Goal: Task Accomplishment & Management: Complete application form

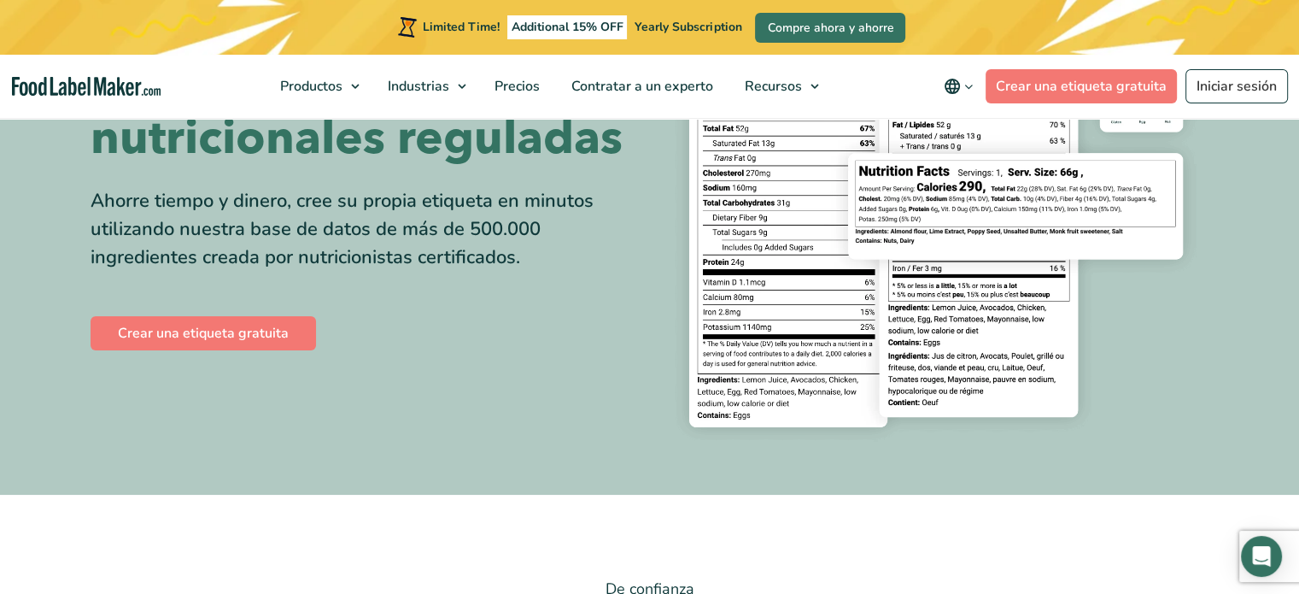
scroll to position [213, 0]
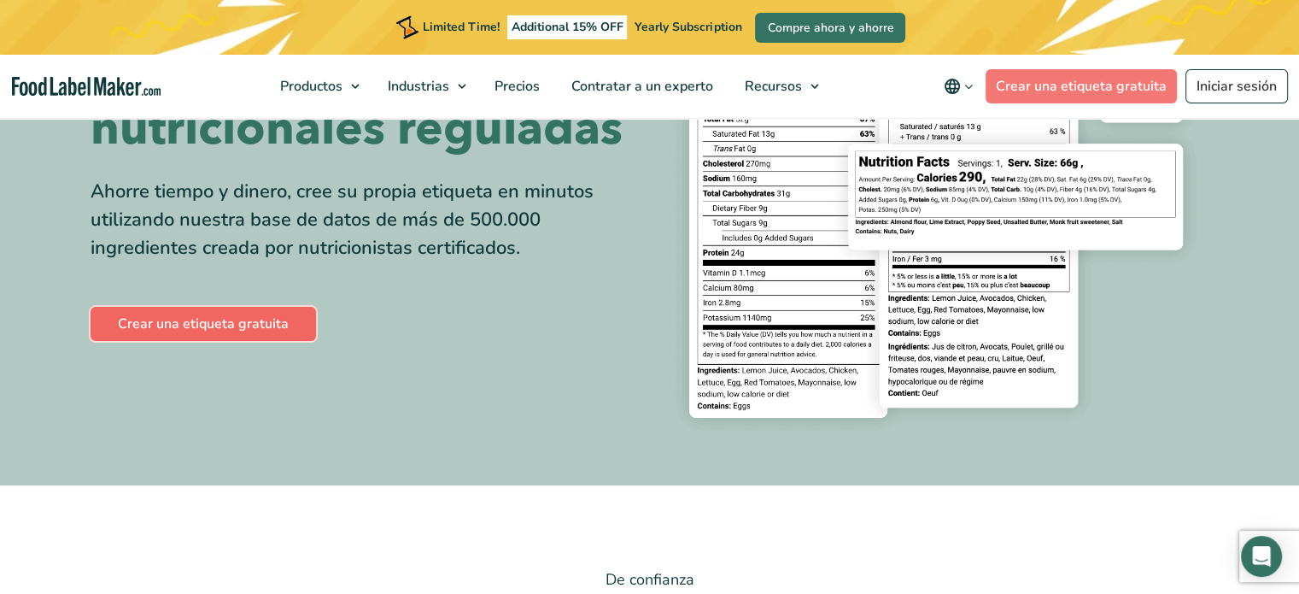
click at [219, 336] on link "Crear una etiqueta gratuita" at bounding box center [203, 324] width 225 height 34
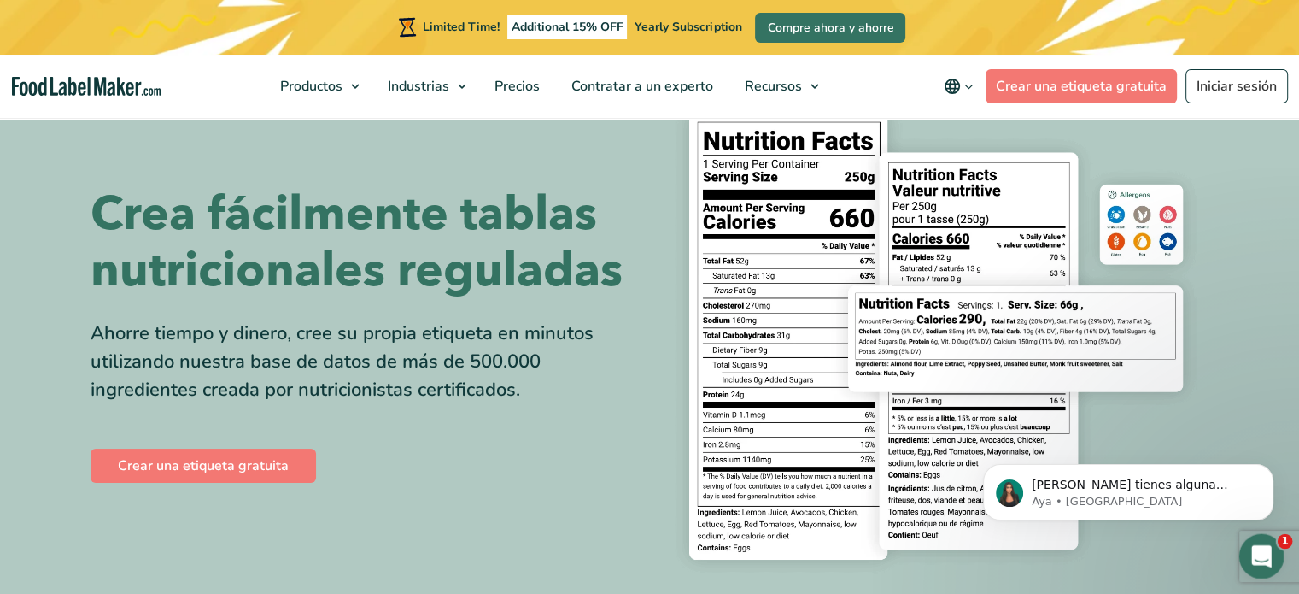
click at [1255, 550] on icon "Abrir Intercom Messenger" at bounding box center [1259, 554] width 28 height 28
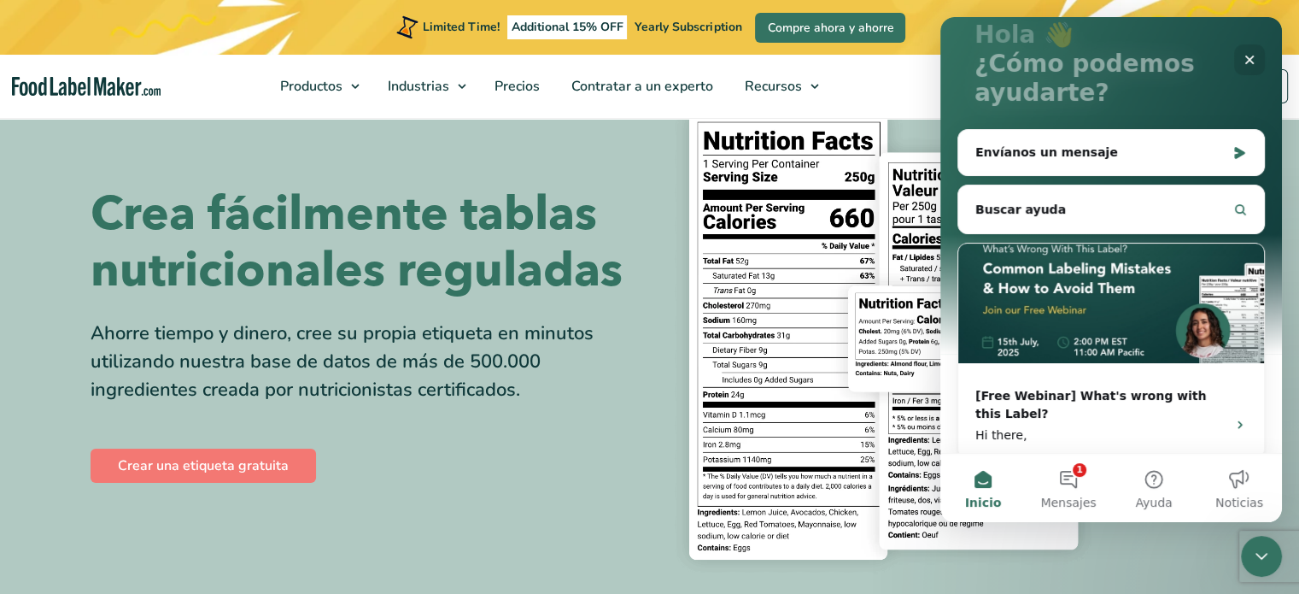
scroll to position [131, 0]
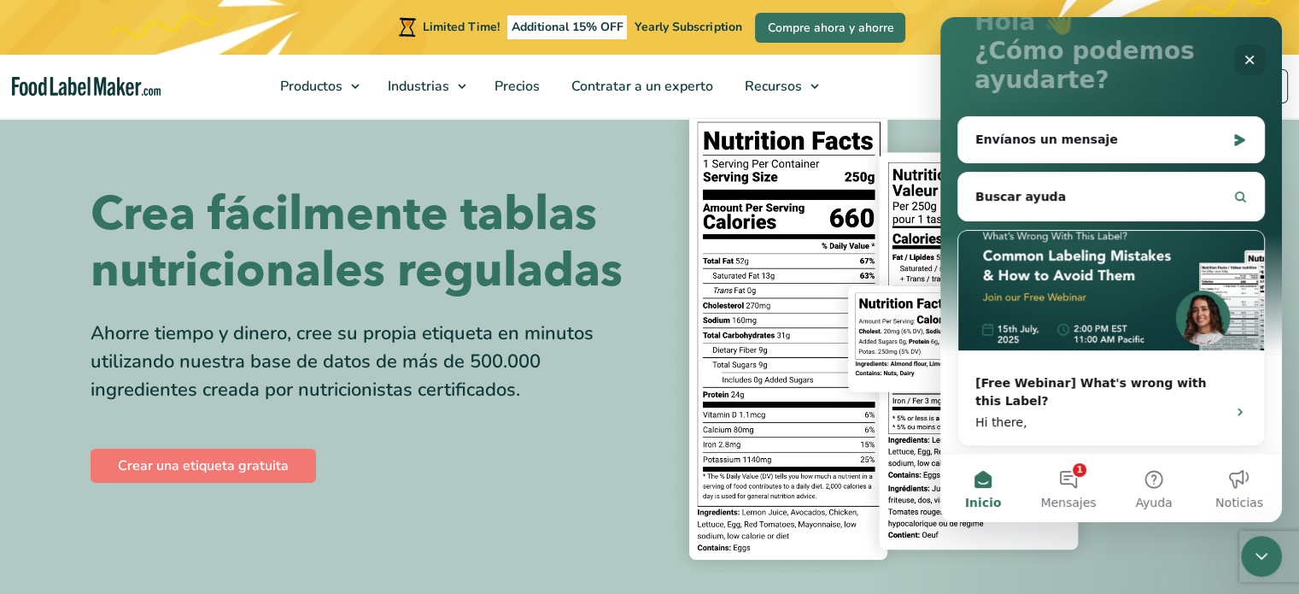
drag, startPoint x: 1279, startPoint y: 89, endPoint x: 2223, endPoint y: 219, distance: 953.5
click at [1196, 139] on div "Envíanos un mensaje" at bounding box center [1100, 140] width 250 height 18
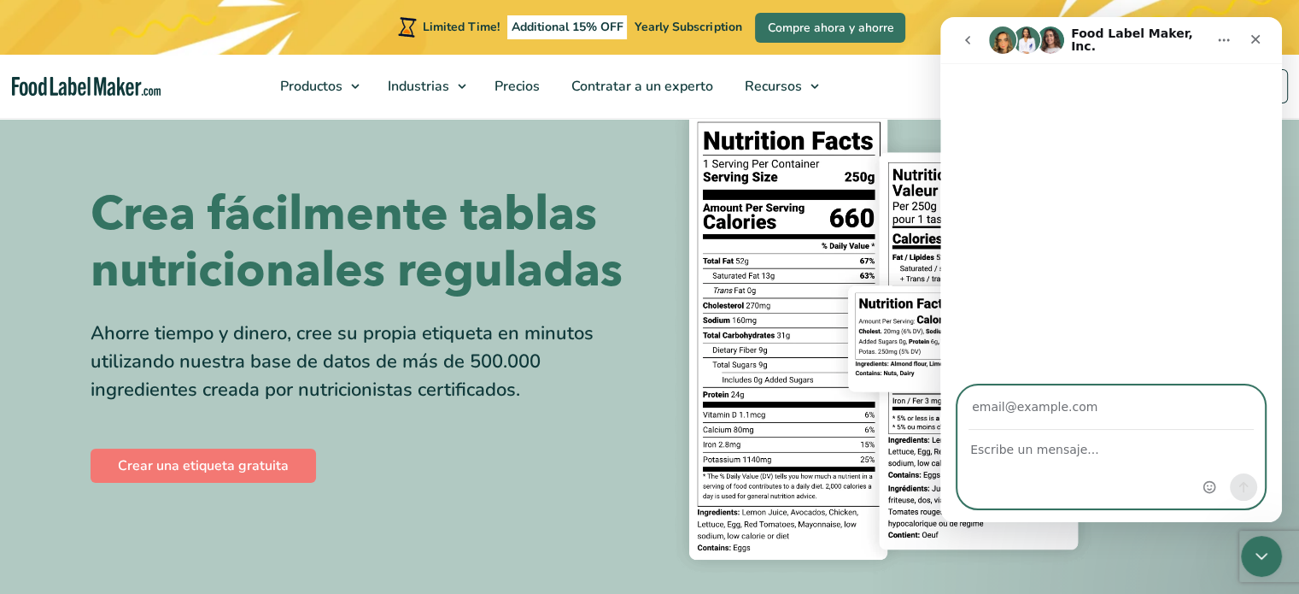
click at [1100, 445] on textarea "Escribe un mensaje..." at bounding box center [1111, 444] width 306 height 29
click at [1115, 411] on input "Su correo electrónico" at bounding box center [1110, 408] width 285 height 44
type input "jluisaudeves@gmail.com"
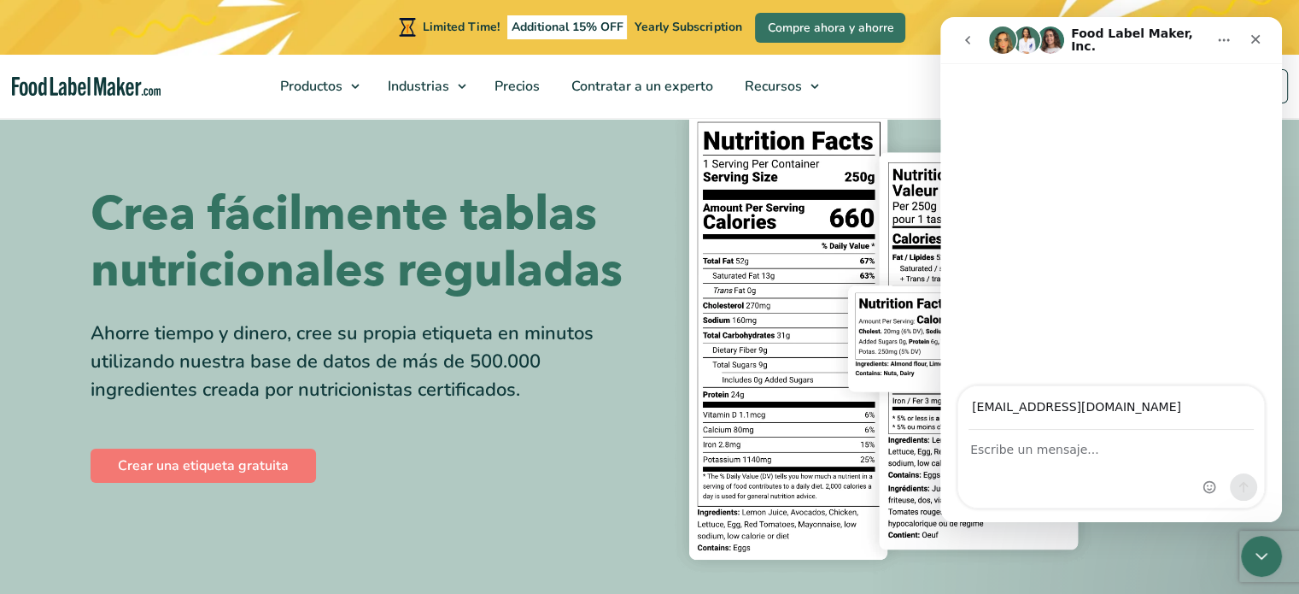
click at [1044, 467] on div "Intercom Messenger" at bounding box center [1111, 468] width 306 height 77
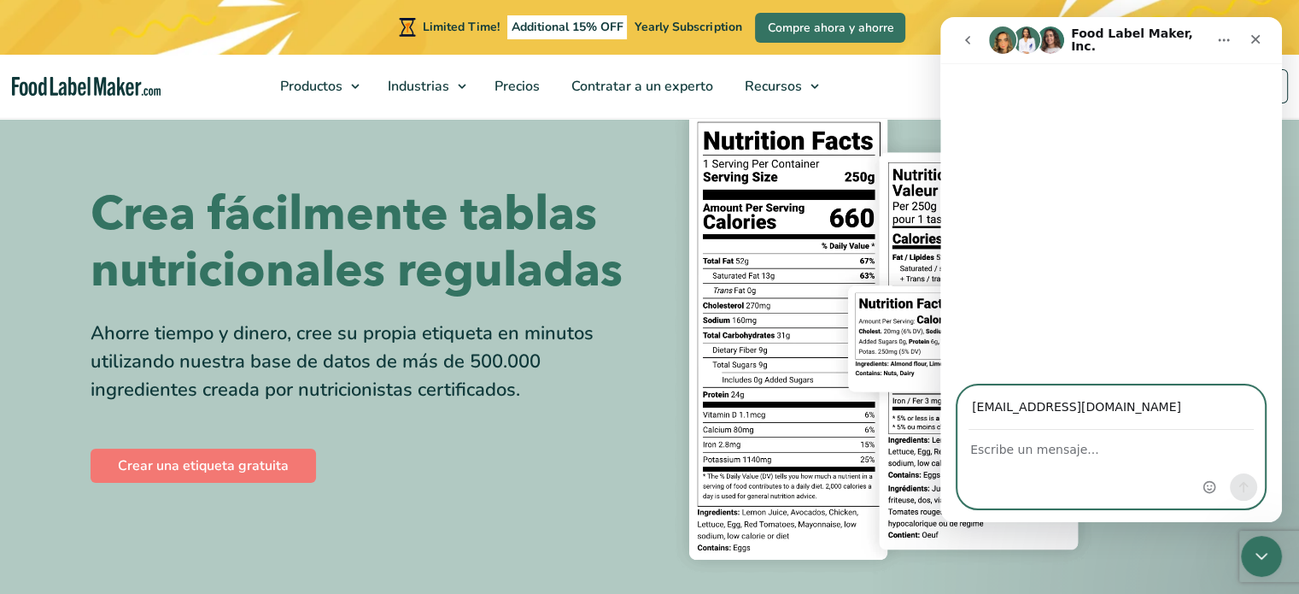
click at [1064, 444] on textarea "Escribe un mensaje..." at bounding box center [1111, 444] width 306 height 29
type textarea "E"
type textarea "buenas tardes es 100 valida para el mercado sin problemas de certidicacion?"
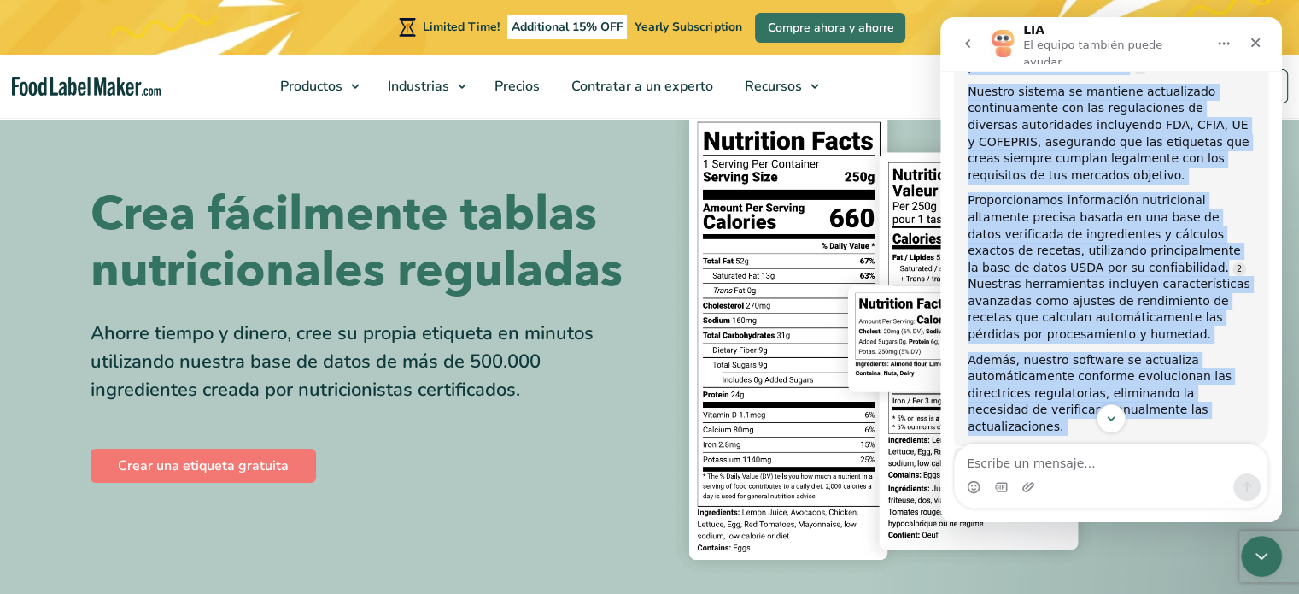
scroll to position [212, 0]
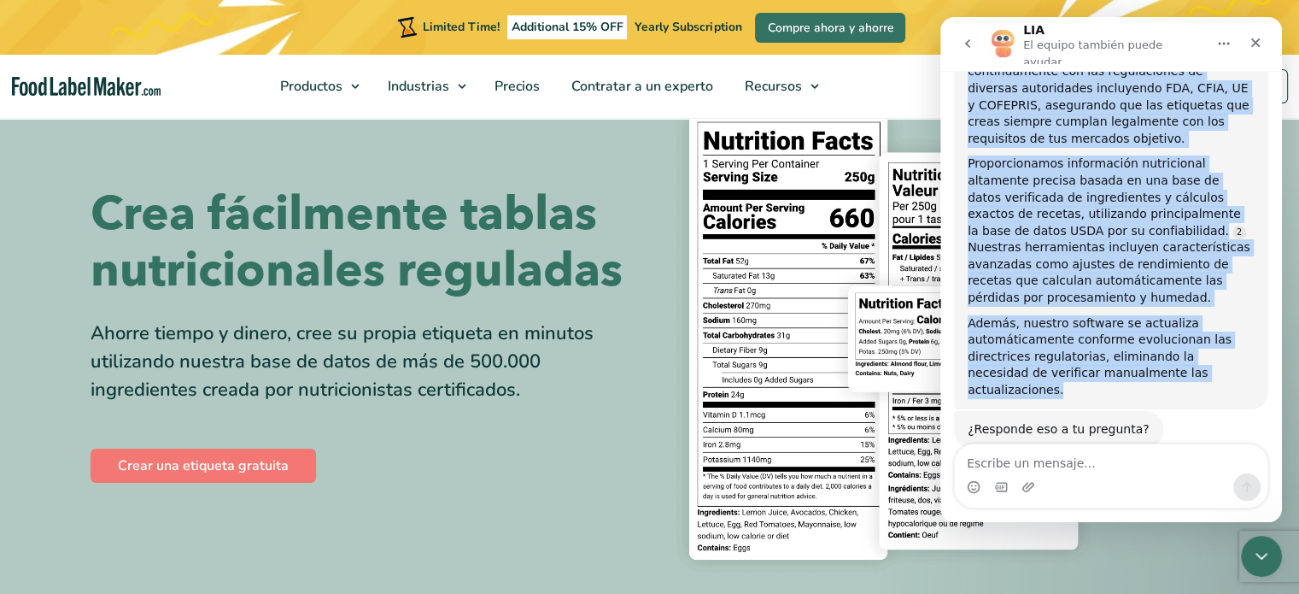
drag, startPoint x: 968, startPoint y: 84, endPoint x: 1226, endPoint y: 351, distance: 371.5
click at [1226, 351] on div "¡Buenas tardes! Sí, nuestra plataforma es completamente válida para el mercado …" at bounding box center [1111, 184] width 287 height 427
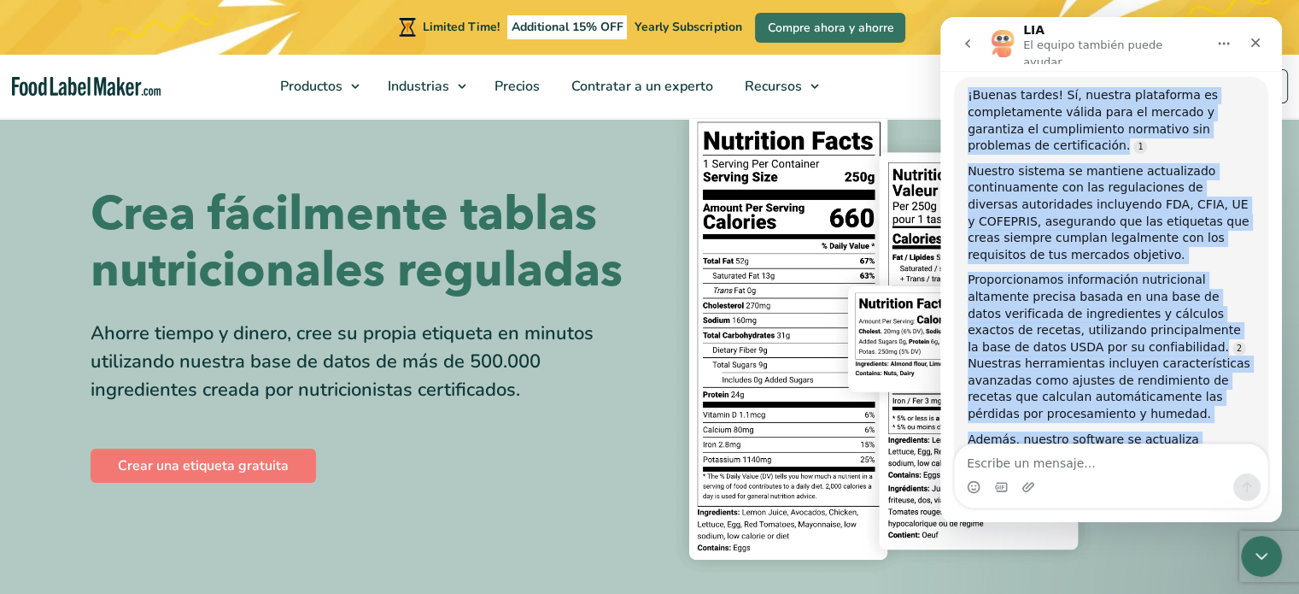
scroll to position [77, 0]
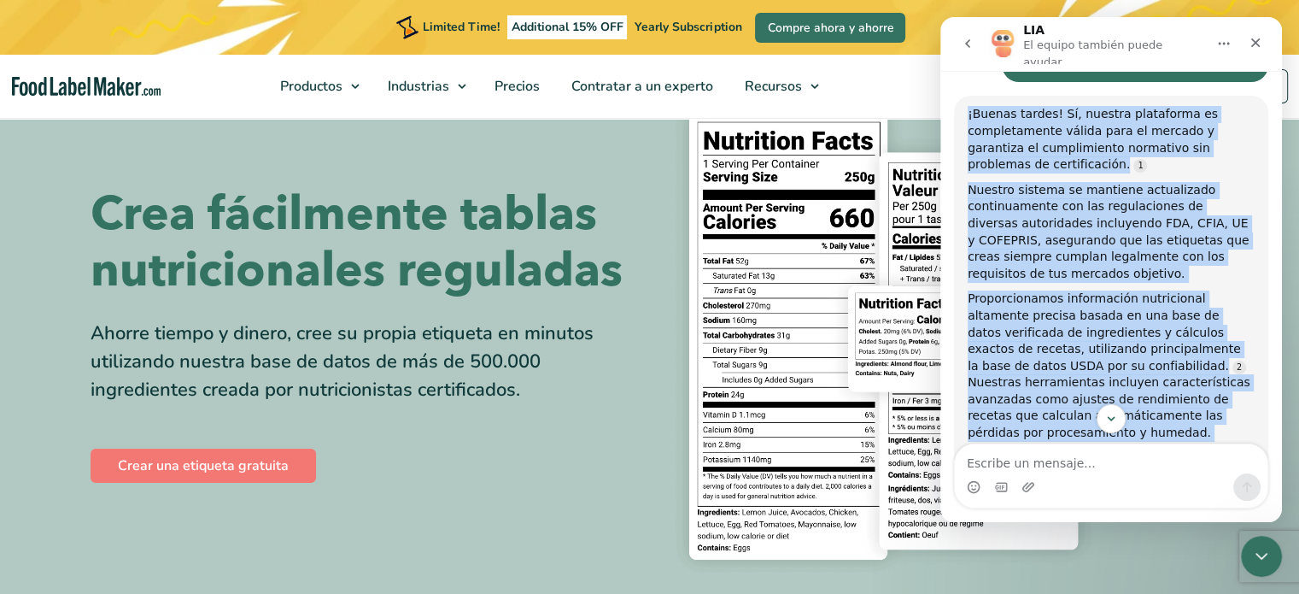
copy div "¡Buenas tardes! Sí, nuestra plataforma es completamente válida para el mercado …"
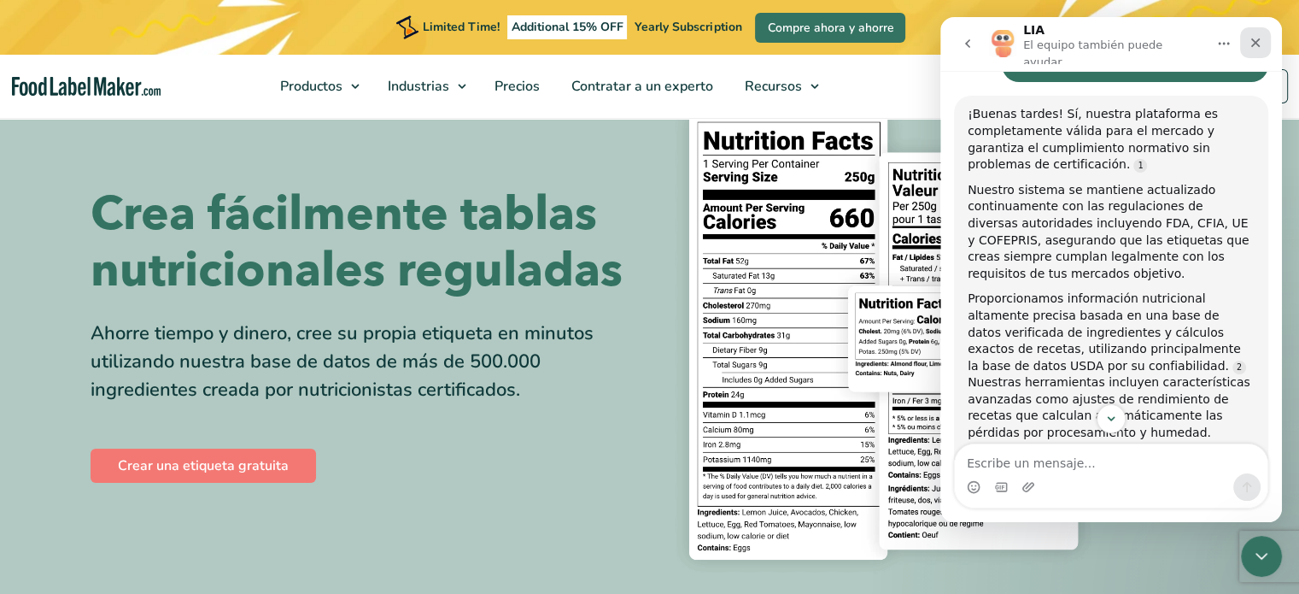
click at [1254, 40] on icon "Cerrar" at bounding box center [1255, 42] width 9 height 9
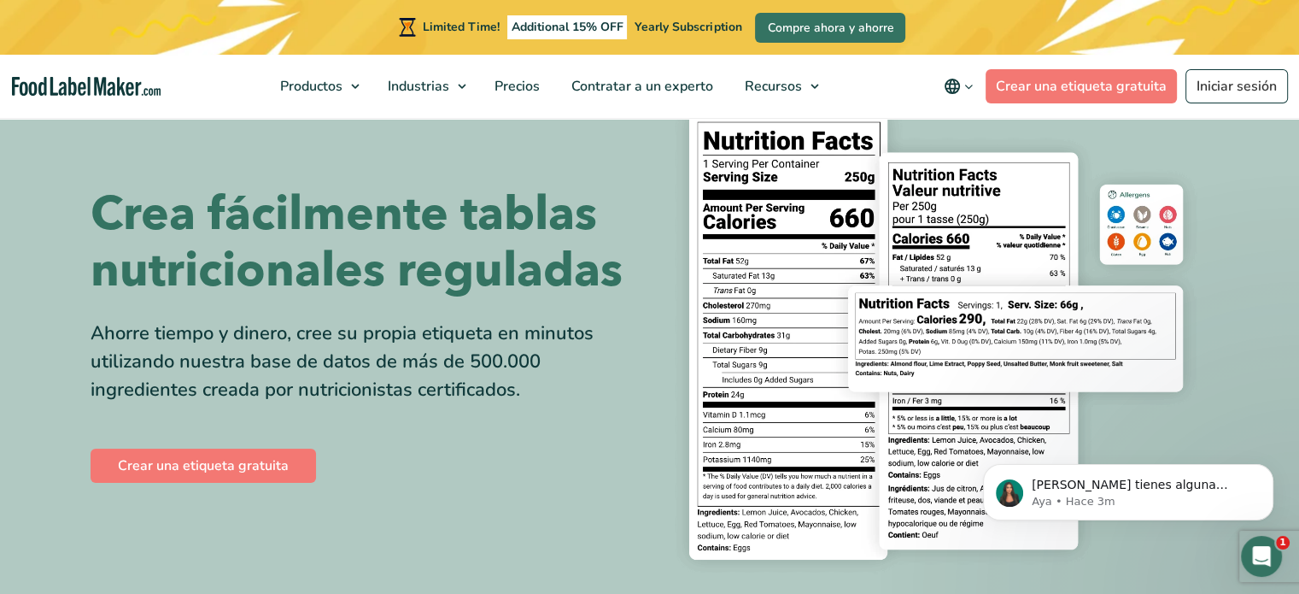
scroll to position [0, 0]
click at [1191, 500] on p "Aya • Hace 3m" at bounding box center [1142, 501] width 220 height 15
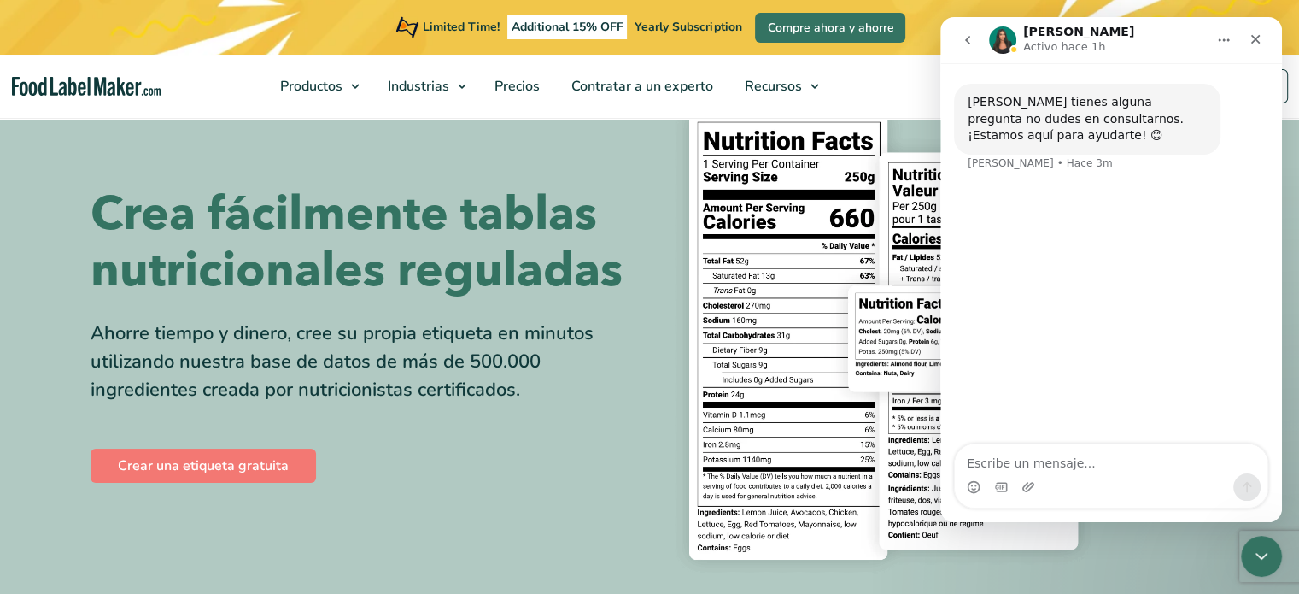
click at [1169, 477] on div "Intercom Messenger" at bounding box center [1111, 486] width 313 height 27
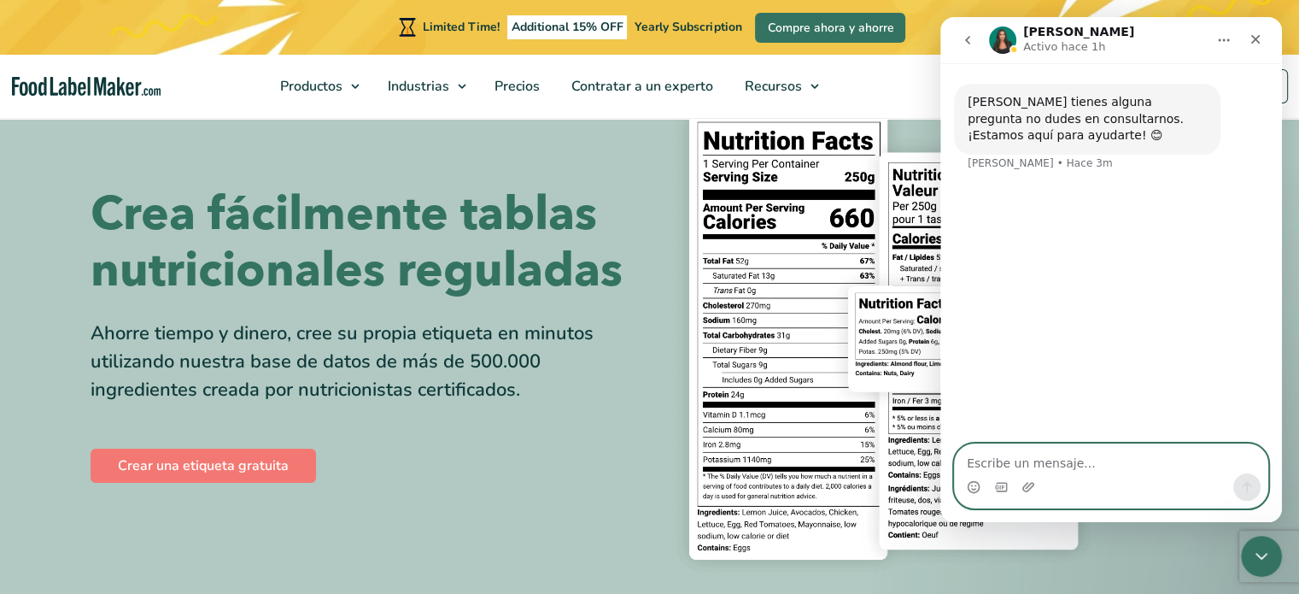
click at [1170, 467] on textarea "Escribe un mensaje..." at bounding box center [1111, 458] width 313 height 29
type textarea "ok"
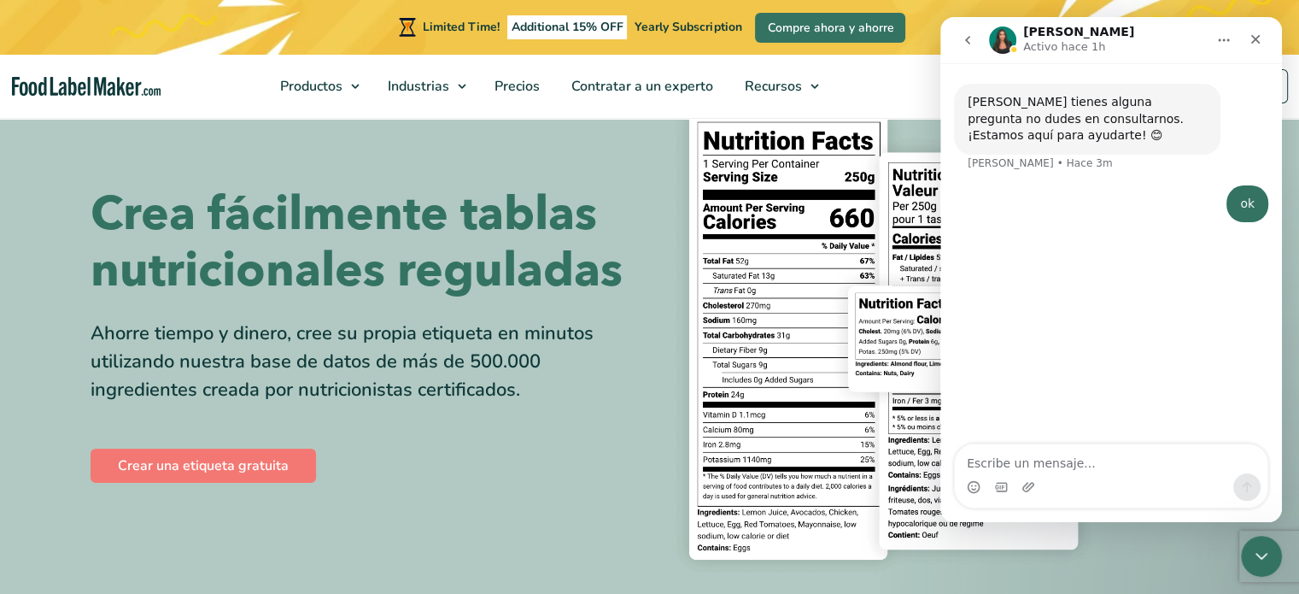
click at [338, 468] on div "Crear una etiqueta gratuita" at bounding box center [364, 465] width 547 height 41
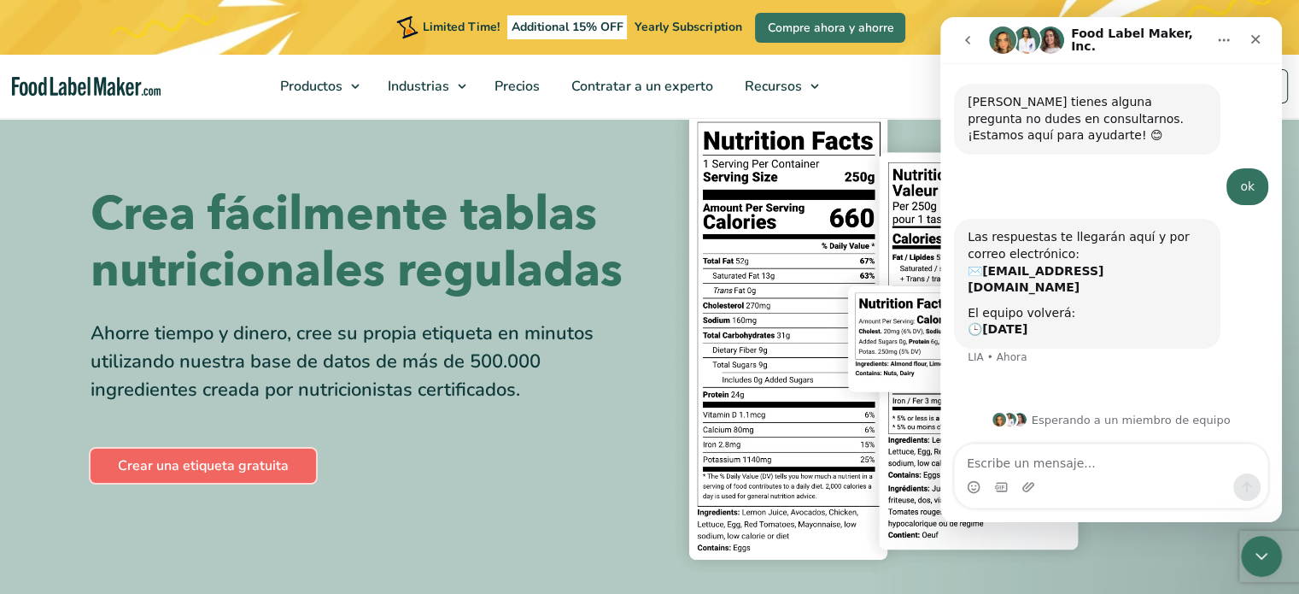
click at [225, 455] on link "Crear una etiqueta gratuita" at bounding box center [203, 465] width 225 height 34
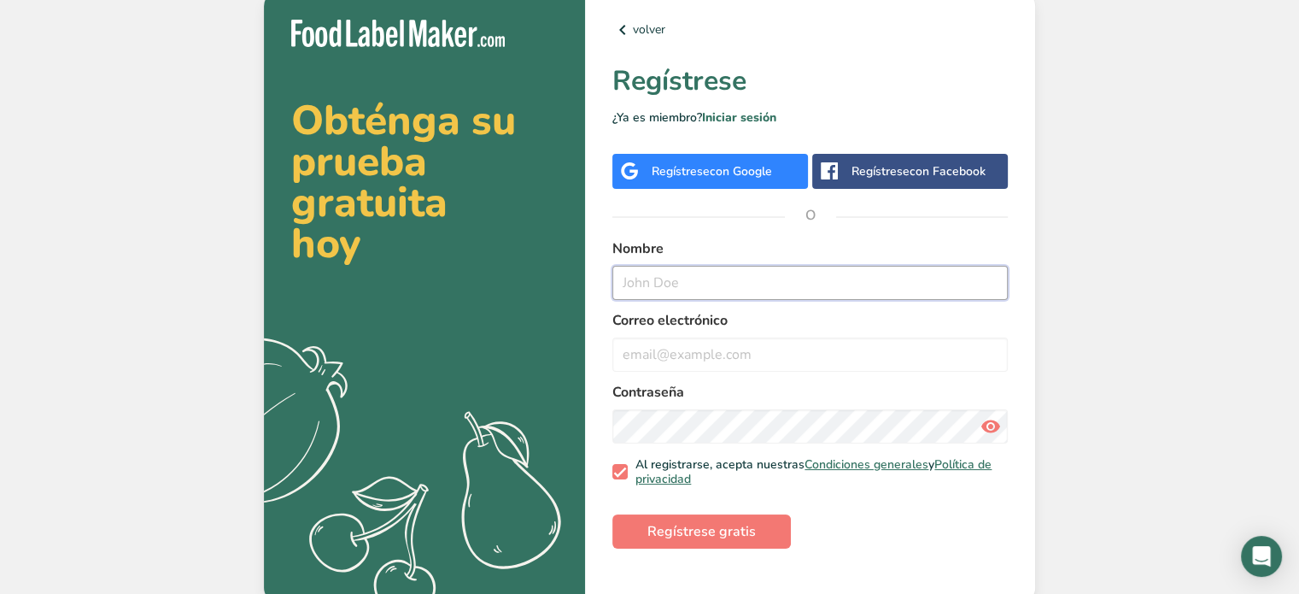
click at [766, 277] on input "text" at bounding box center [809, 283] width 395 height 34
type input "j"
type input "luis"
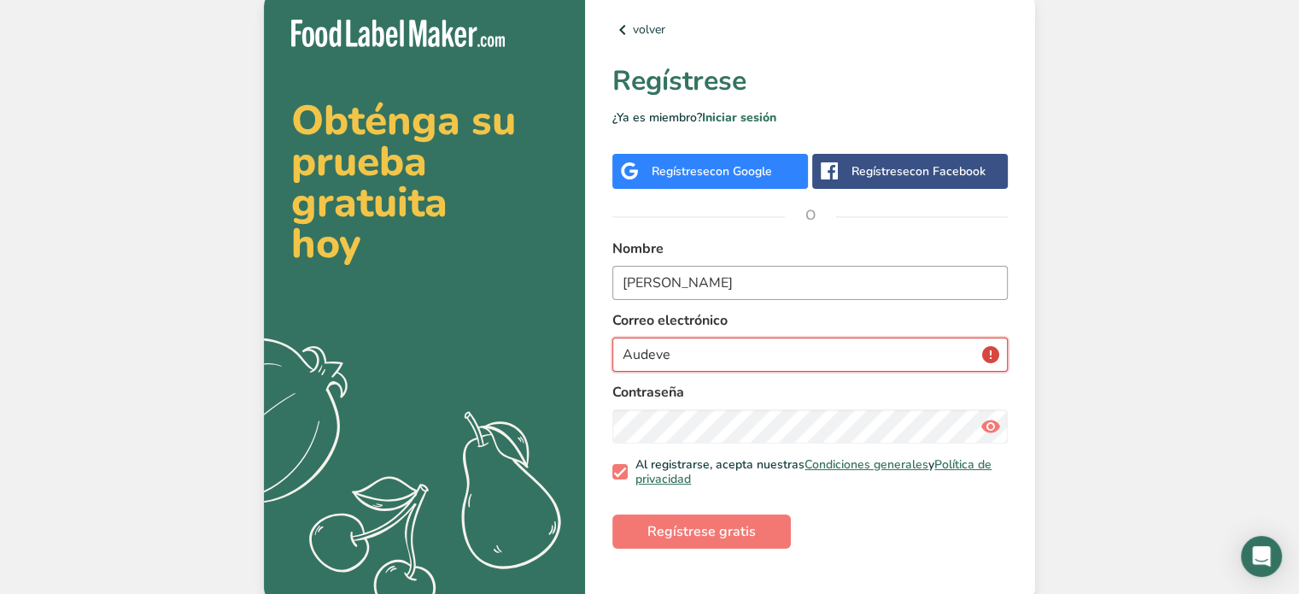
type input "Audeve"
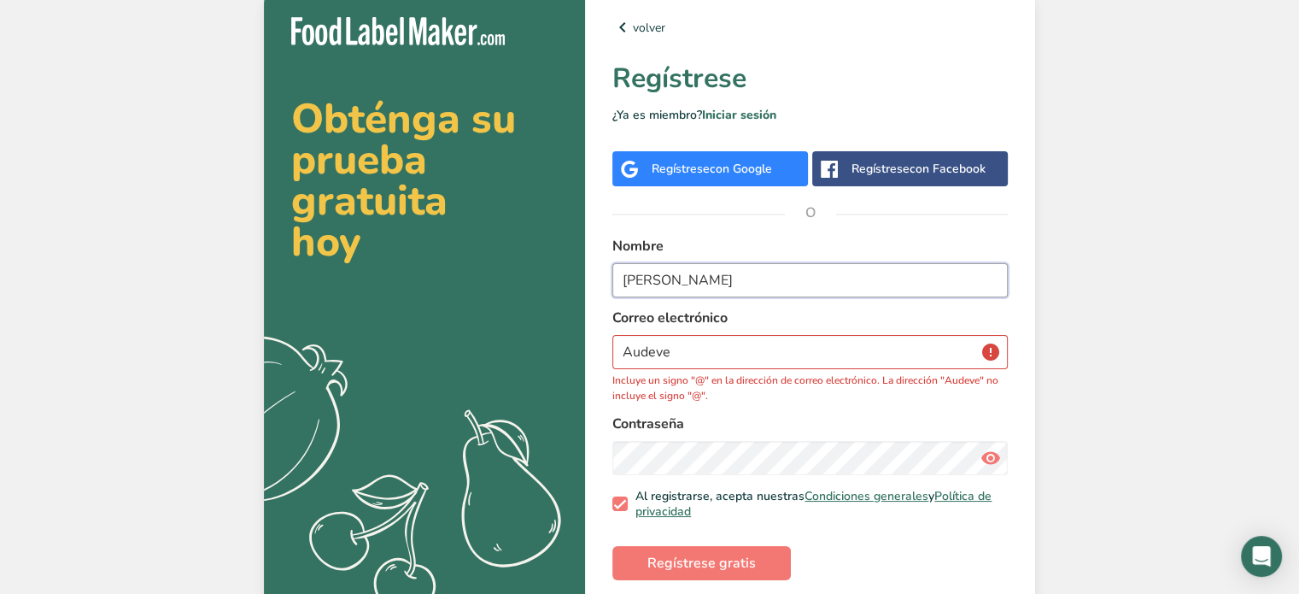
click at [764, 279] on input "luis" at bounding box center [809, 280] width 395 height 34
type input "luis audeves"
drag, startPoint x: 713, startPoint y: 354, endPoint x: 369, endPoint y: 357, distance: 344.2
click at [364, 357] on section "Obténga su prueba gratuita hoy .a{fill:#f5f3ed;} volver Regístrese ¿Ya es miemb…" at bounding box center [649, 298] width 771 height 617
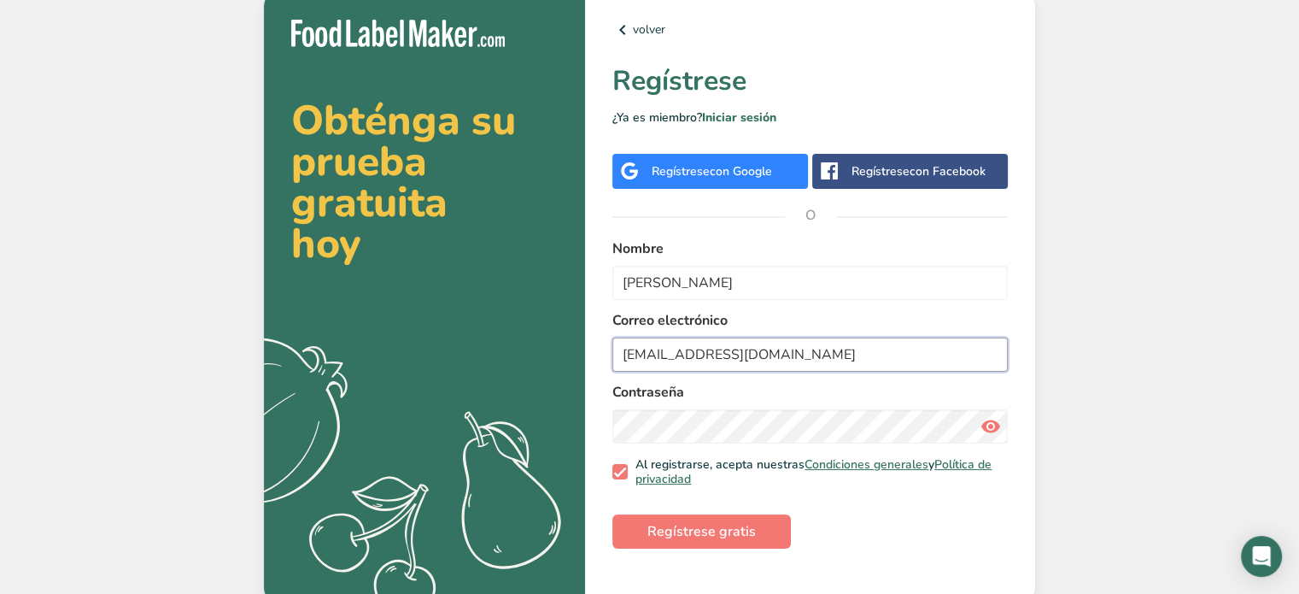
type input "jluisimss@gmail.com"
click at [1134, 149] on div "Obténga su prueba gratuita hoy .a{fill:#f5f3ed;} volver Regístrese ¿Ya es miemb…" at bounding box center [649, 297] width 1299 height 594
click at [721, 189] on div "volver Regístrese ¿Ya es miembro? Iniciar sesión Regístrese con Google Regístre…" at bounding box center [810, 297] width 450 height 610
click at [1233, 208] on div "Obténga su prueba gratuita hoy .a{fill:#f5f3ed;} volver Regístrese ¿Ya es miemb…" at bounding box center [649, 297] width 1299 height 594
click at [779, 524] on button "Regístrese gratis" at bounding box center [701, 531] width 178 height 34
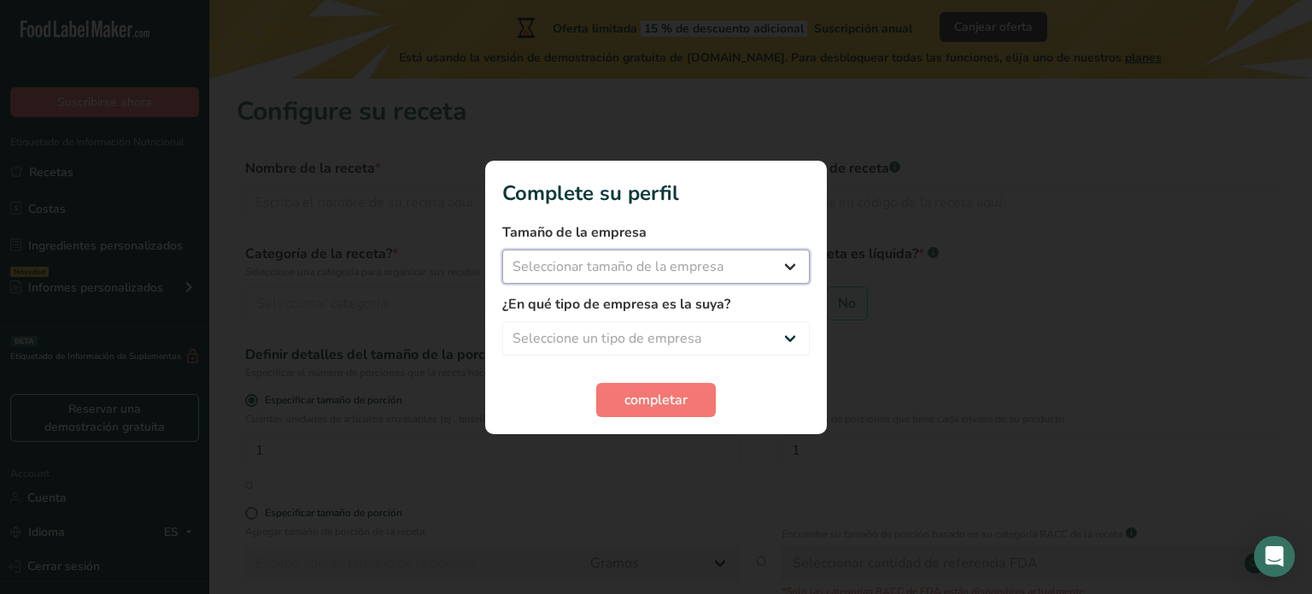
click at [797, 266] on select "Seleccionar tamaño de la empresa Menos de 10 empleados De 10 a 50 empleados De …" at bounding box center [655, 266] width 307 height 34
select select "1"
click at [502, 249] on select "Seleccionar tamaño de la empresa Menos de 10 empleados De 10 a 50 empleados De …" at bounding box center [655, 266] width 307 height 34
click at [793, 337] on select "Seleccione un tipo de empresa Fabricante de alimentos envasados Restaurante y c…" at bounding box center [655, 338] width 307 height 34
select select "8"
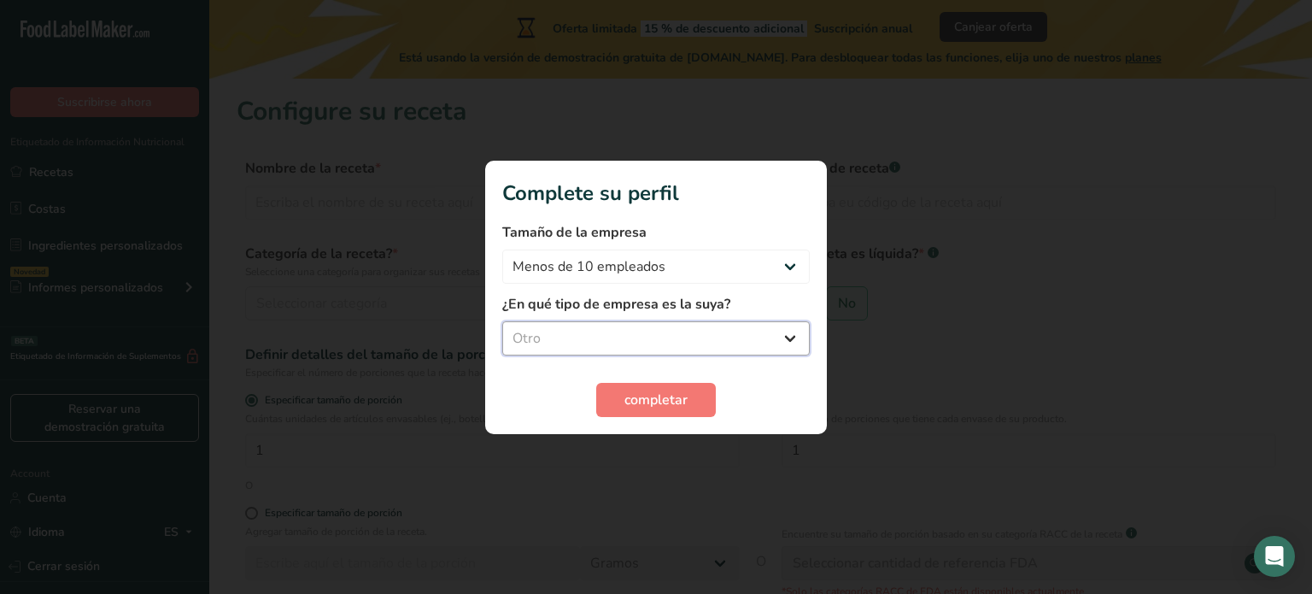
click at [502, 321] on select "Seleccione un tipo de empresa Fabricante de alimentos envasados Restaurante y c…" at bounding box center [655, 338] width 307 height 34
click at [673, 389] on span "completar" at bounding box center [655, 399] width 63 height 20
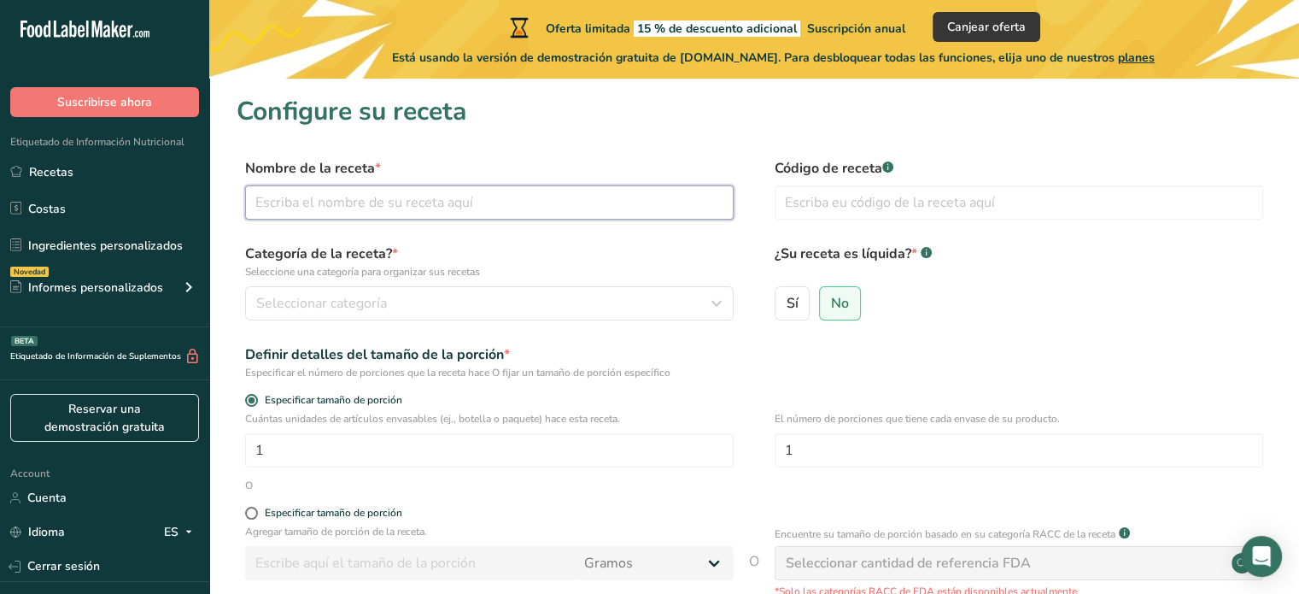
click at [534, 207] on input "text" at bounding box center [489, 202] width 489 height 34
type input "El Manguito"
click at [827, 198] on input "text" at bounding box center [1019, 202] width 489 height 34
click at [437, 307] on div "Seleccionar categoría" at bounding box center [484, 303] width 456 height 20
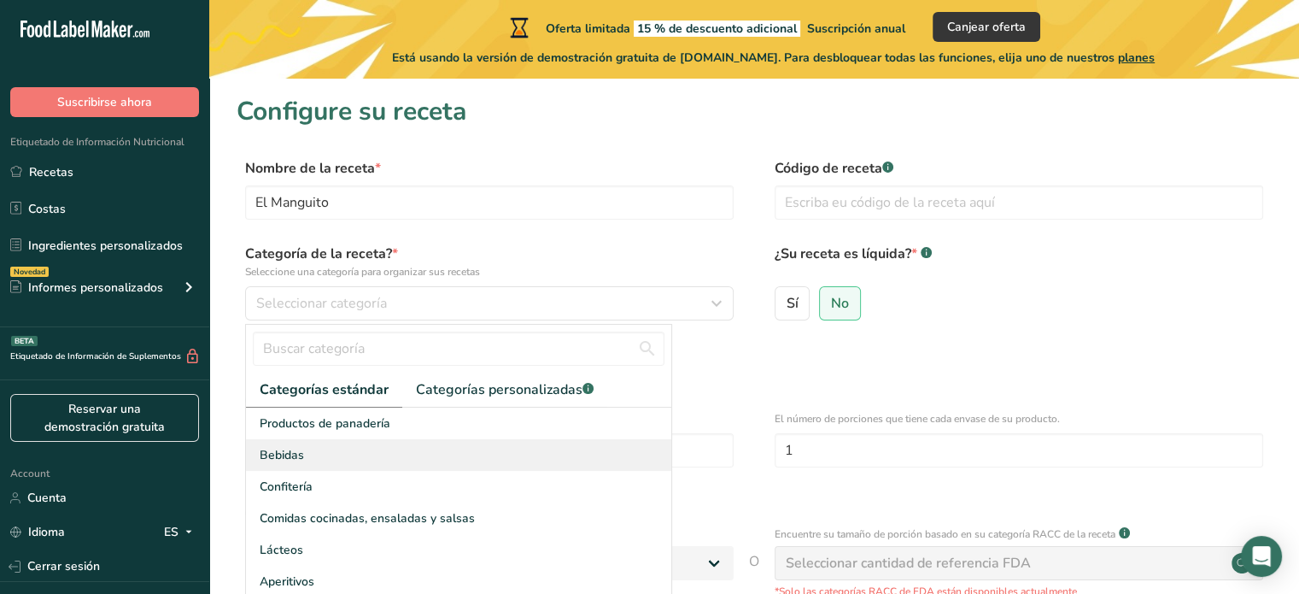
click at [342, 457] on div "Bebidas" at bounding box center [458, 455] width 425 height 32
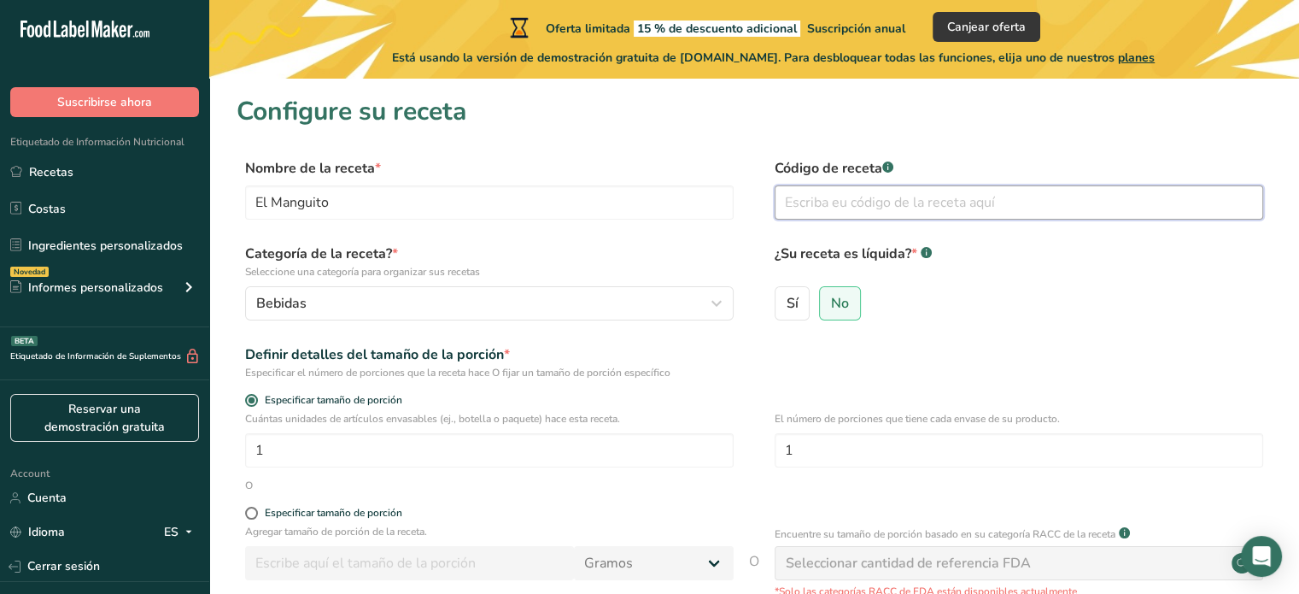
click at [892, 192] on input "text" at bounding box center [1019, 202] width 489 height 34
click at [1130, 193] on input "text" at bounding box center [1019, 202] width 489 height 34
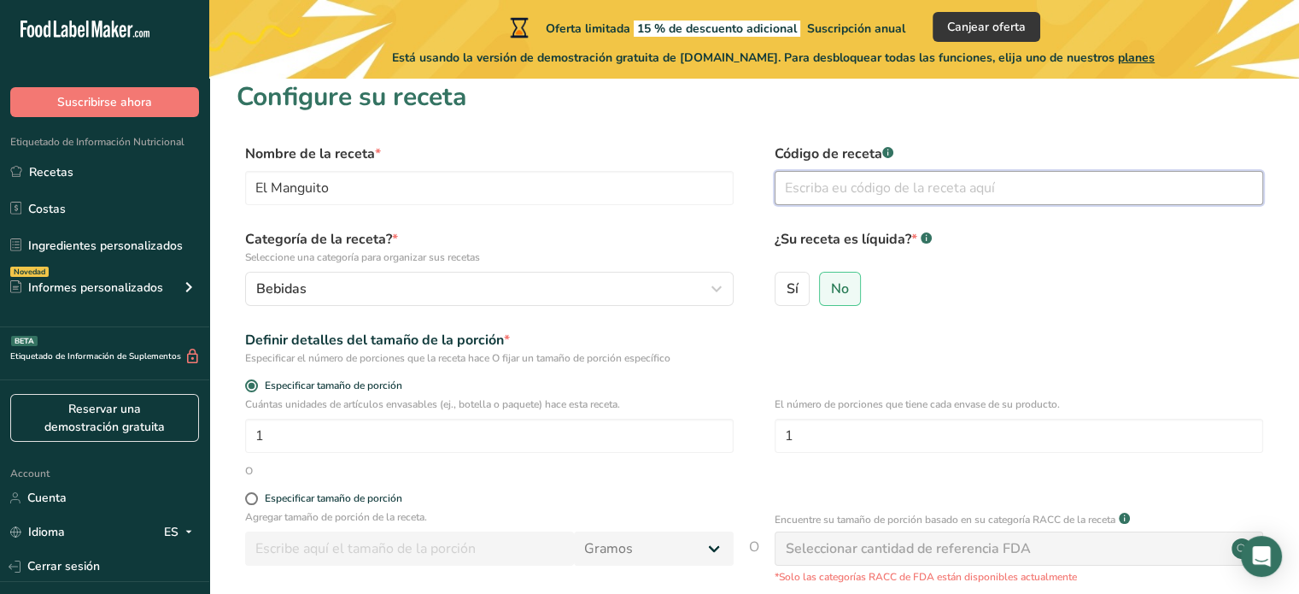
scroll to position [14, 0]
click at [801, 300] on label "Sí" at bounding box center [793, 289] width 36 height 34
click at [787, 295] on input "Sí" at bounding box center [780, 289] width 11 height 11
radio input "true"
radio input "false"
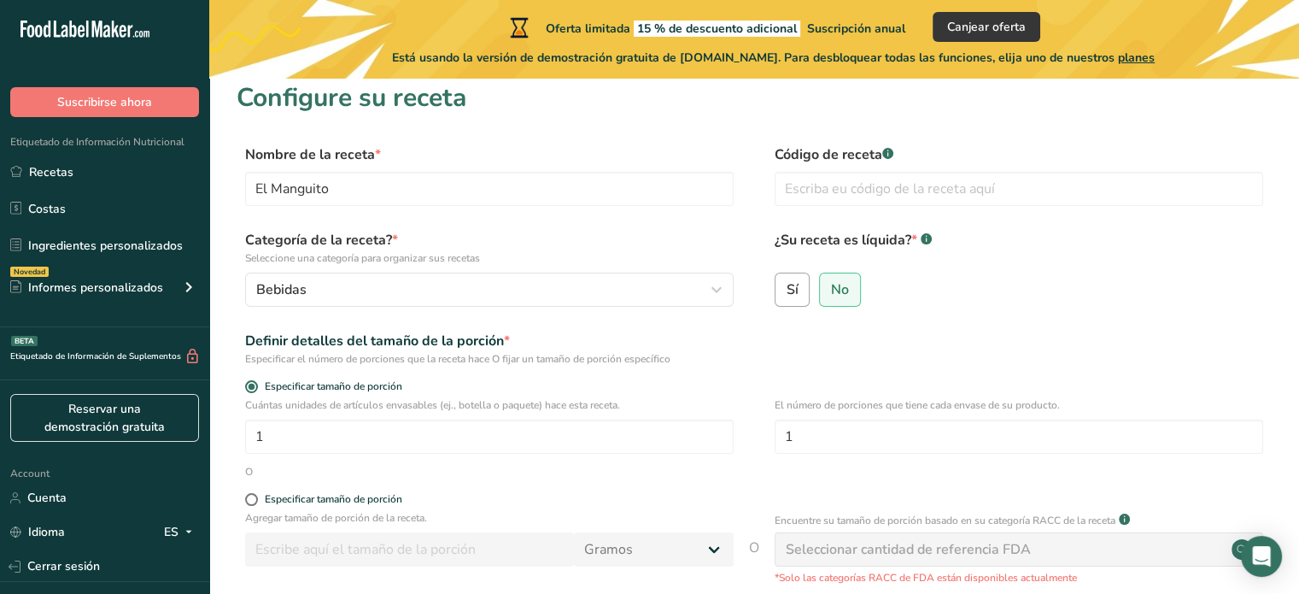
select select "22"
click at [884, 181] on input "text" at bounding box center [1019, 189] width 489 height 34
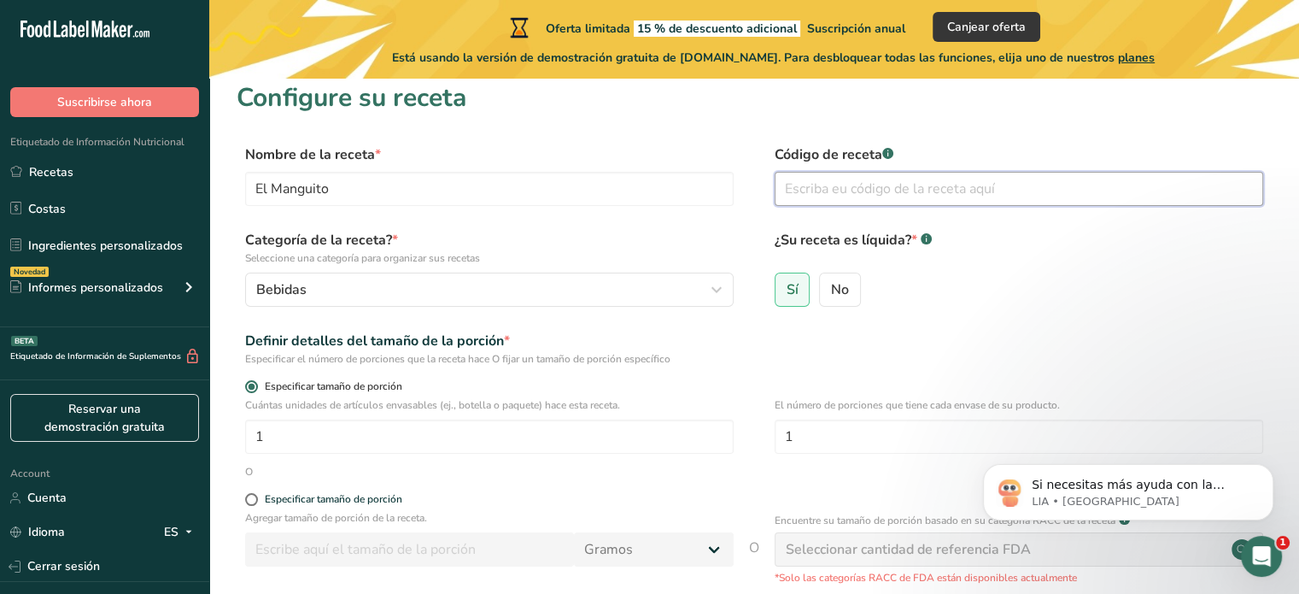
scroll to position [0, 0]
click at [1273, 473] on icon "Dismiss notification" at bounding box center [1268, 468] width 9 height 9
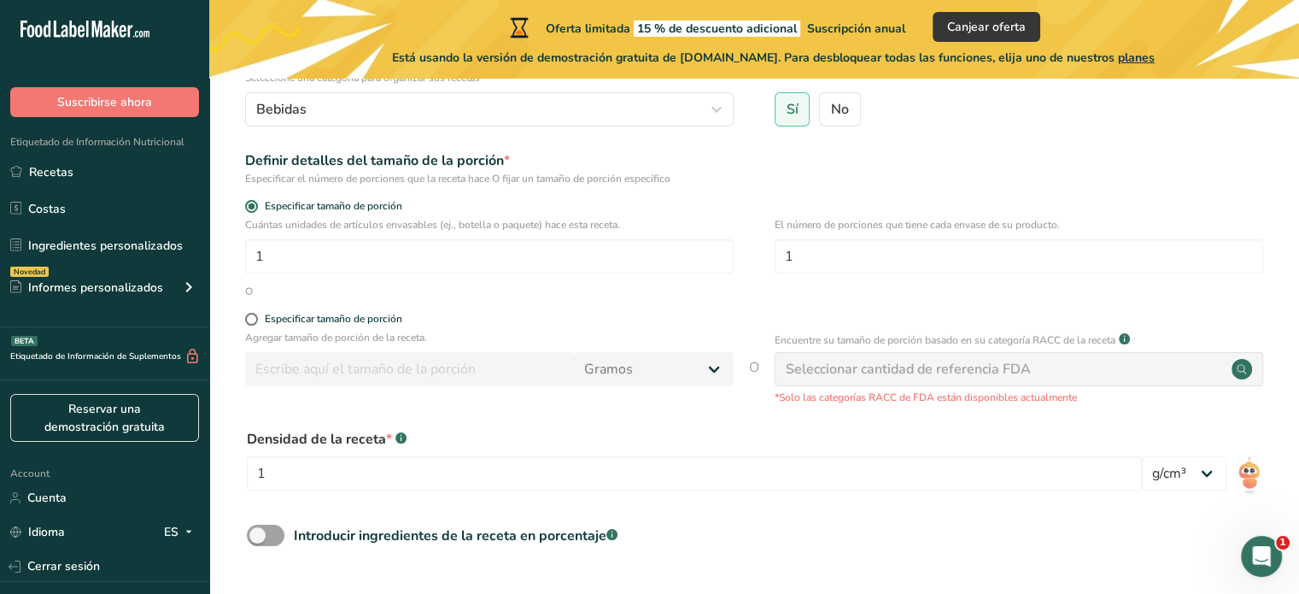
scroll to position [325, 0]
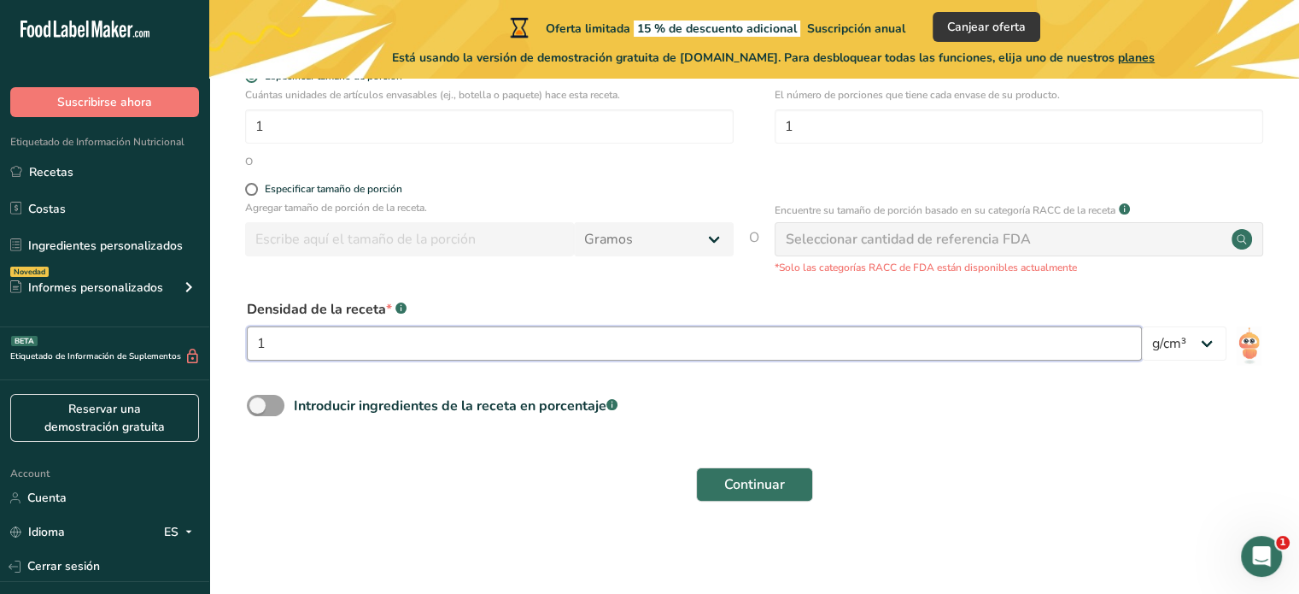
click at [1059, 341] on input "1" at bounding box center [694, 343] width 895 height 34
click at [1210, 339] on select "lb/pie³ g/cm³" at bounding box center [1184, 343] width 85 height 34
click at [1209, 340] on select "lb/pie³ g/cm³" at bounding box center [1184, 343] width 85 height 34
click at [1206, 346] on select "lb/pie³ g/cm³" at bounding box center [1184, 343] width 85 height 34
click at [415, 340] on input "1" at bounding box center [694, 343] width 895 height 34
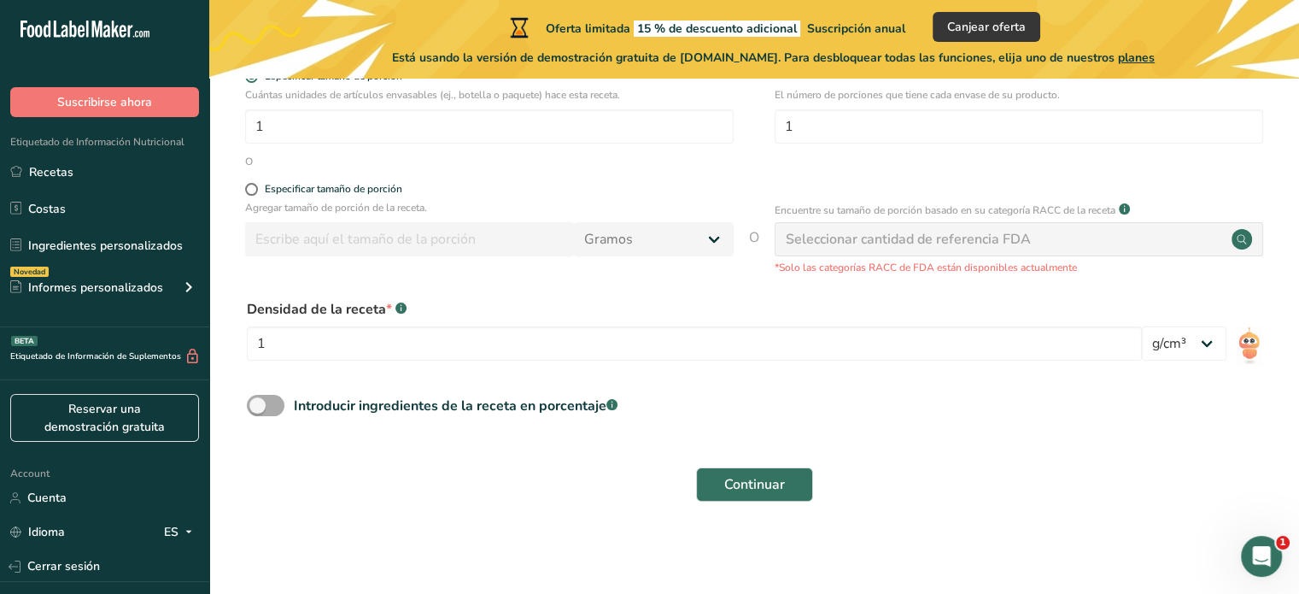
click at [348, 399] on div "Introducir ingredientes de la receta en porcentaje .a-a{fill:#347362;}.b-a{fill…" at bounding box center [456, 405] width 324 height 20
click at [258, 400] on input "Introducir ingredientes de la receta en porcentaje .a-a{fill:#347362;}.b-a{fill…" at bounding box center [252, 405] width 11 height 11
checkbox input "true"
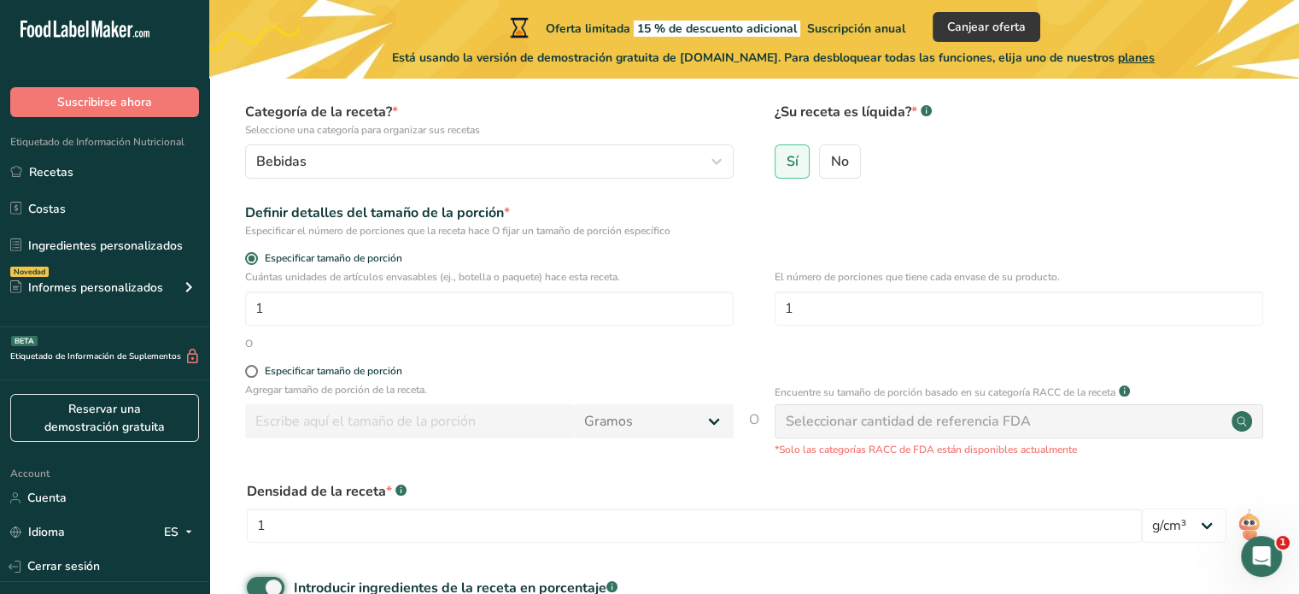
scroll to position [400, 0]
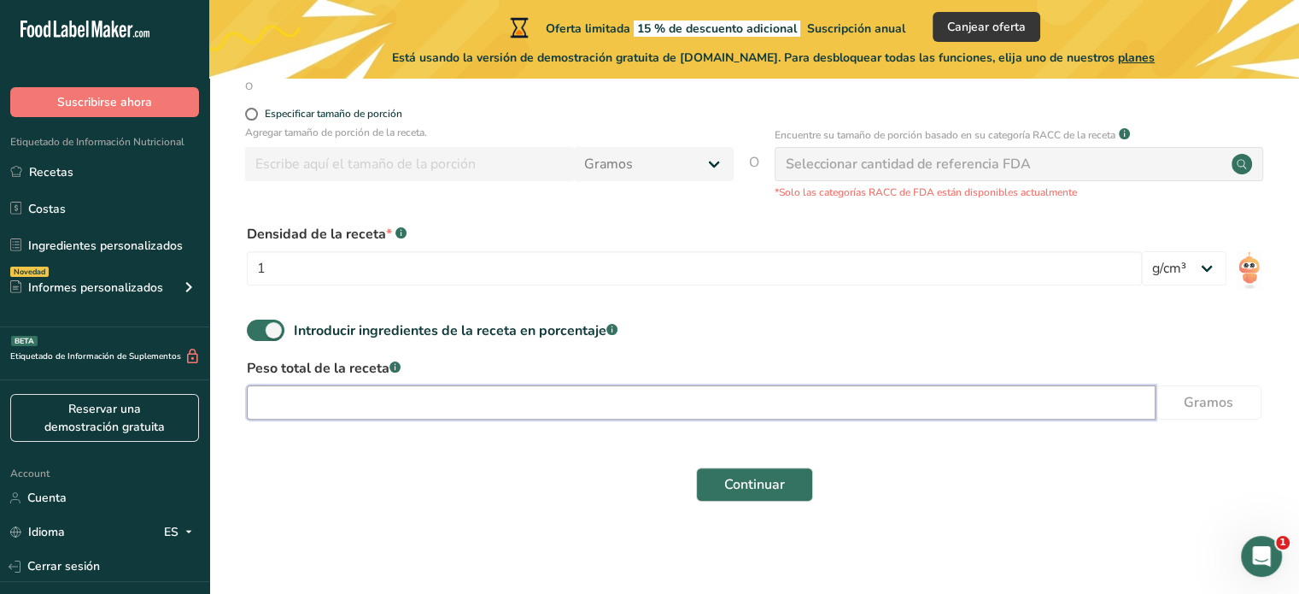
click at [685, 402] on input "number" at bounding box center [701, 402] width 909 height 34
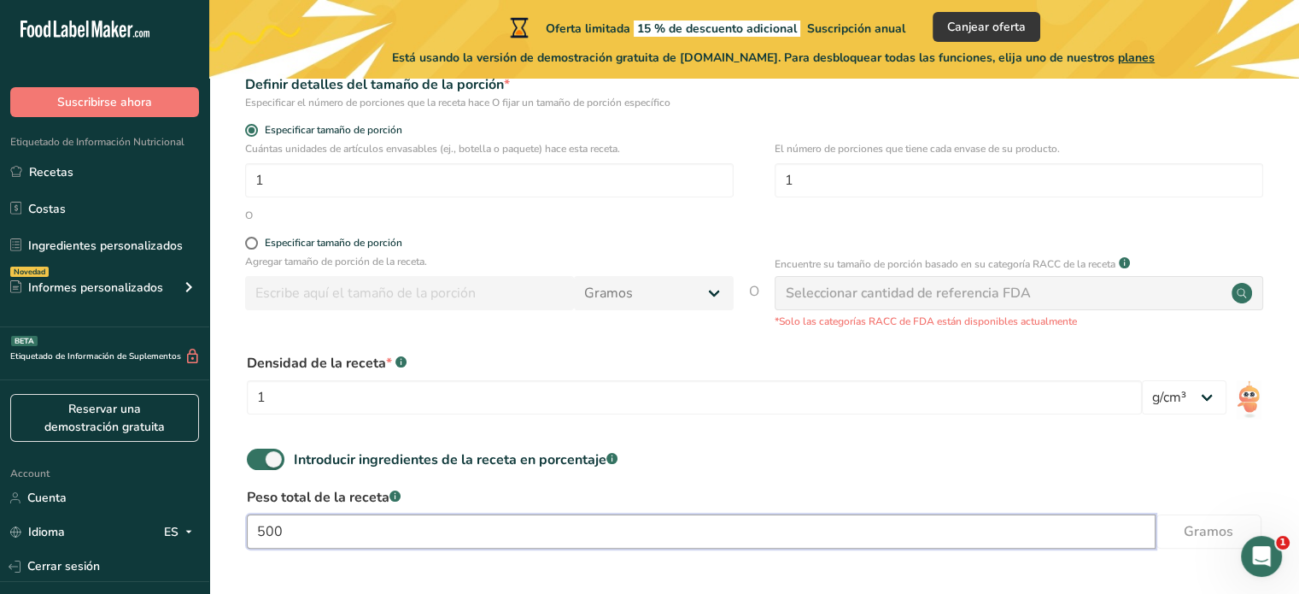
scroll to position [379, 0]
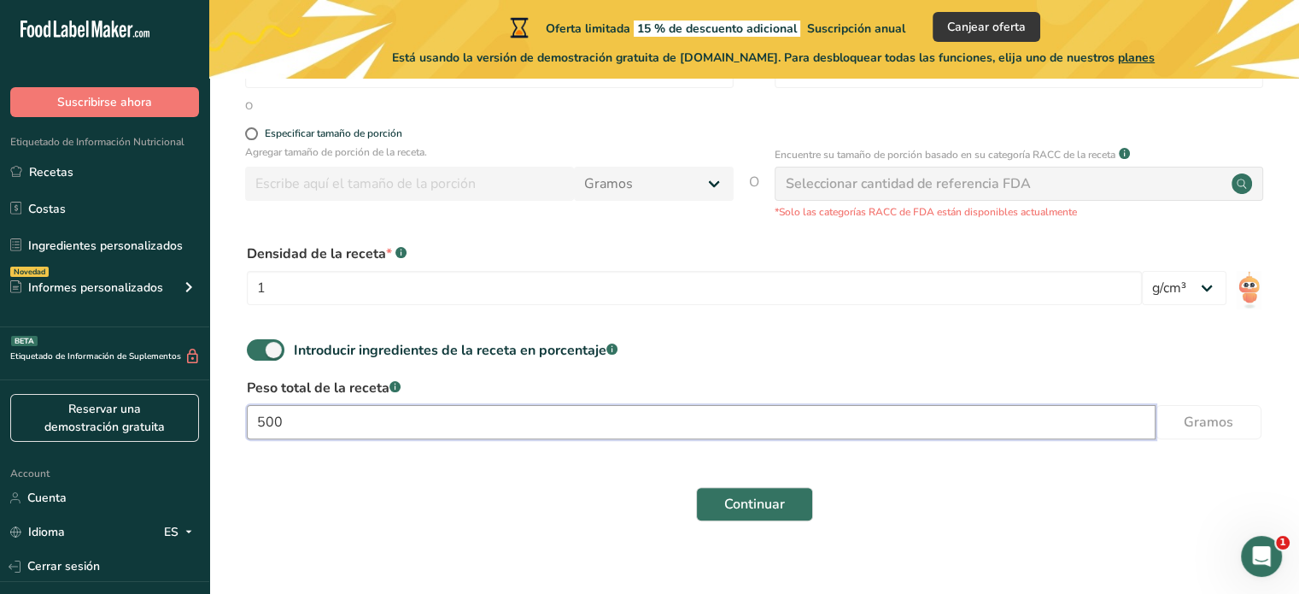
type input "500"
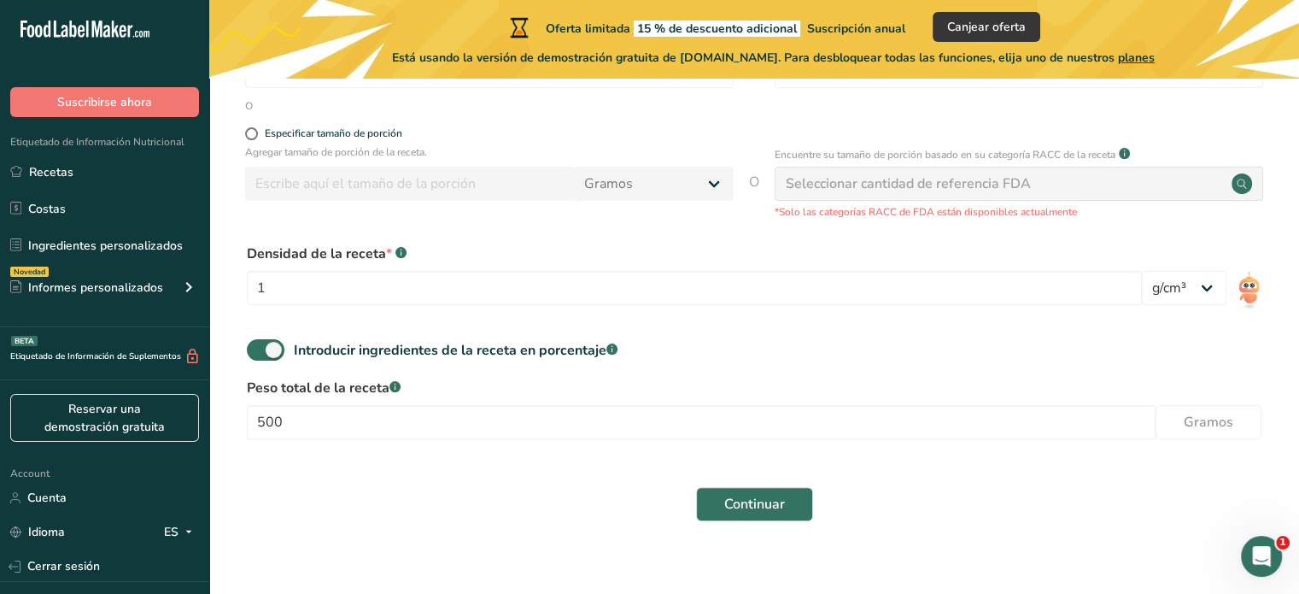
click at [1186, 178] on div "Seleccionar cantidad de referencia FDA" at bounding box center [1019, 184] width 489 height 34
click at [958, 192] on div "Seleccionar cantidad de referencia FDA" at bounding box center [908, 183] width 245 height 20
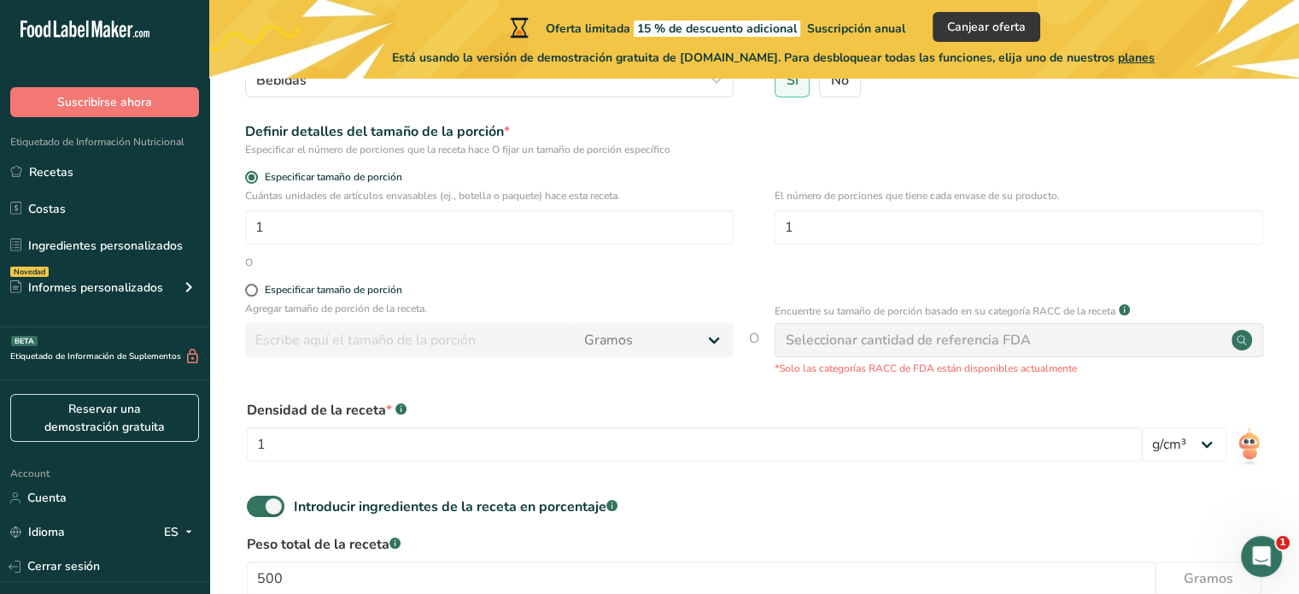
scroll to position [206, 0]
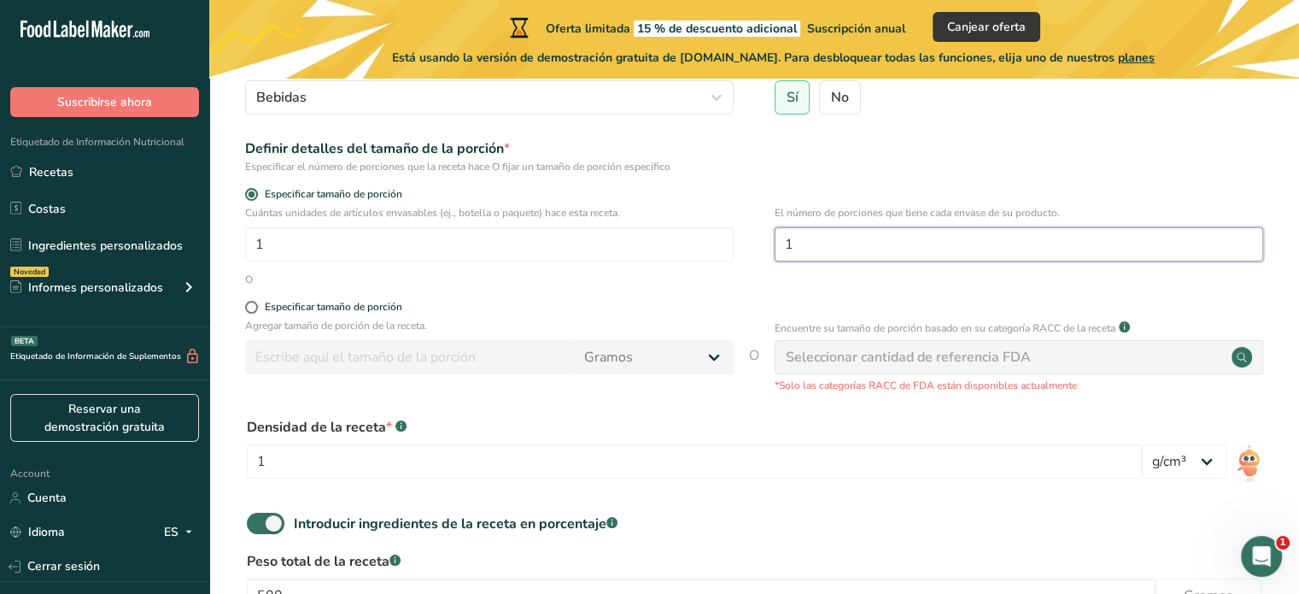
click at [834, 242] on input "1" at bounding box center [1019, 244] width 489 height 34
click at [357, 248] on input "1" at bounding box center [489, 244] width 489 height 34
click at [1298, 187] on html ".a-20{fill:#fff;} Suscribirse ahora Etiquetado de Información Nutricional Recet…" at bounding box center [649, 290] width 1299 height 992
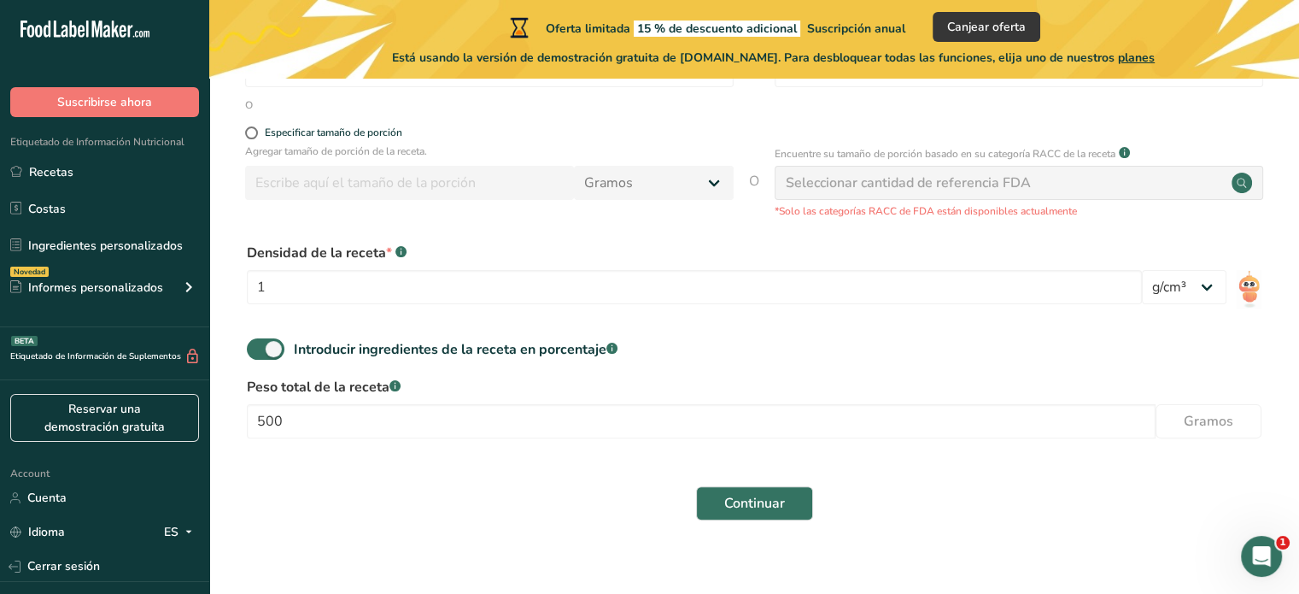
scroll to position [400, 0]
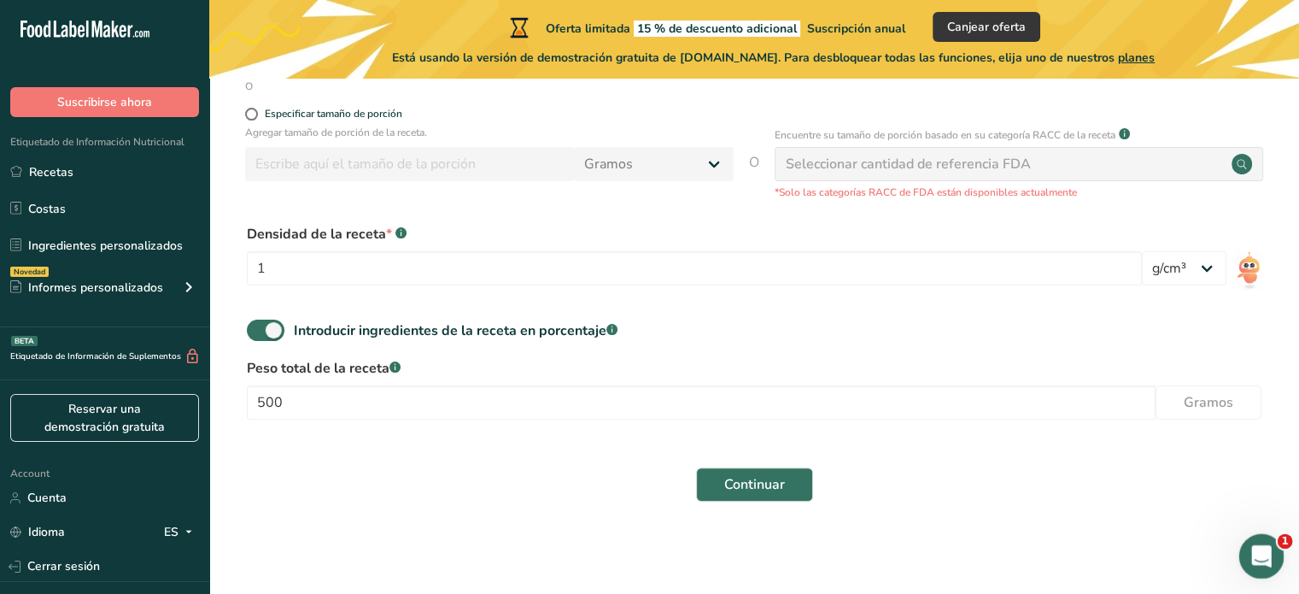
click at [1261, 555] on icon "Abrir Intercom Messenger" at bounding box center [1259, 554] width 28 height 28
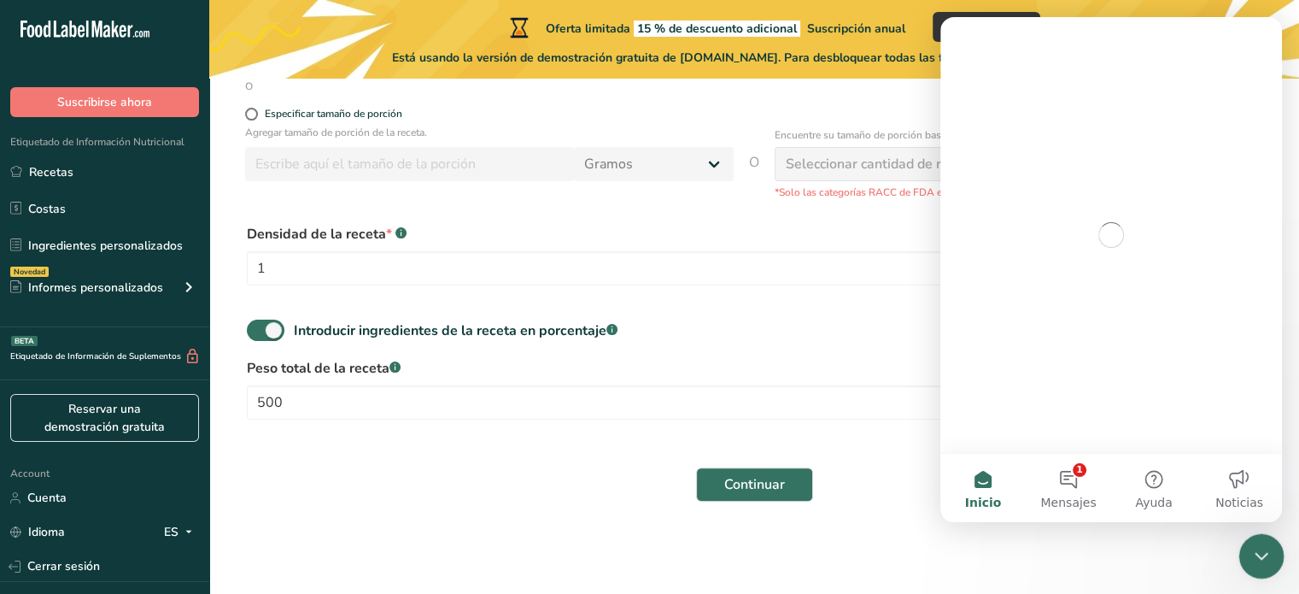
scroll to position [0, 0]
